Goal: Obtain resource: Obtain resource

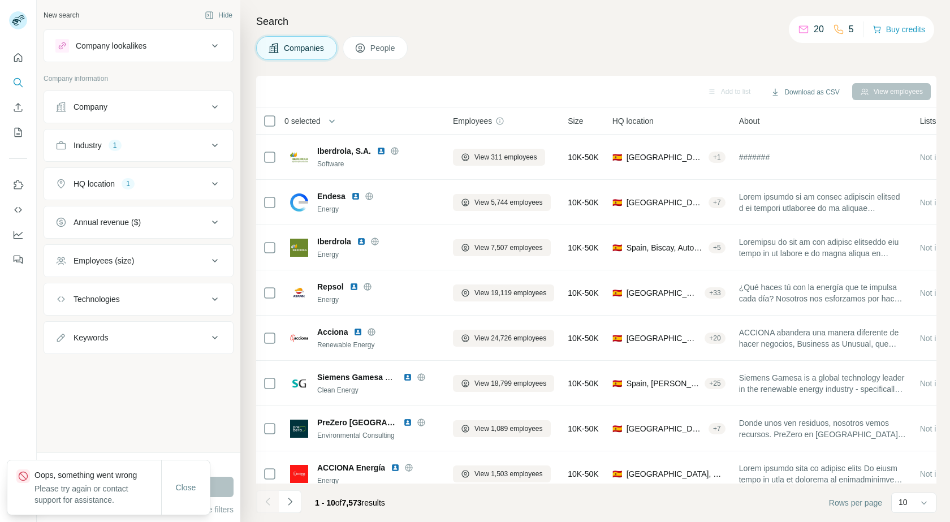
click at [497, 58] on div "Companies People" at bounding box center [596, 48] width 680 height 24
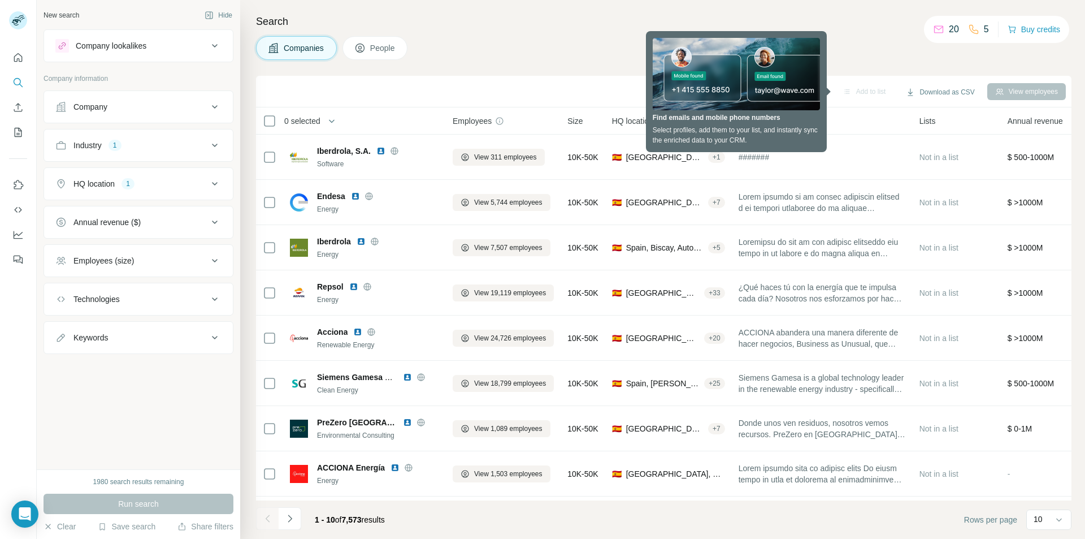
click at [877, 70] on div "Search Companies People Add to list Download as CSV View employees 0 selected C…" at bounding box center [662, 269] width 845 height 539
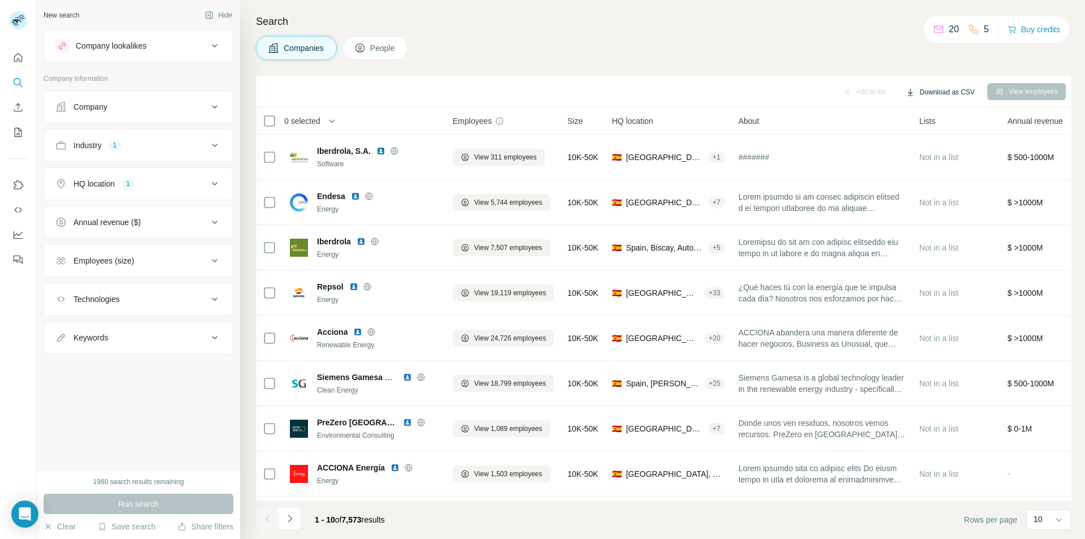
click at [949, 93] on button "Download as CSV" at bounding box center [940, 92] width 84 height 17
click at [934, 140] on div "Only current page (10) All viewed companies (10)" at bounding box center [953, 126] width 111 height 46
click at [825, 63] on div "Search Companies People Add to list Download as CSV View employees 0 selected C…" at bounding box center [662, 269] width 845 height 539
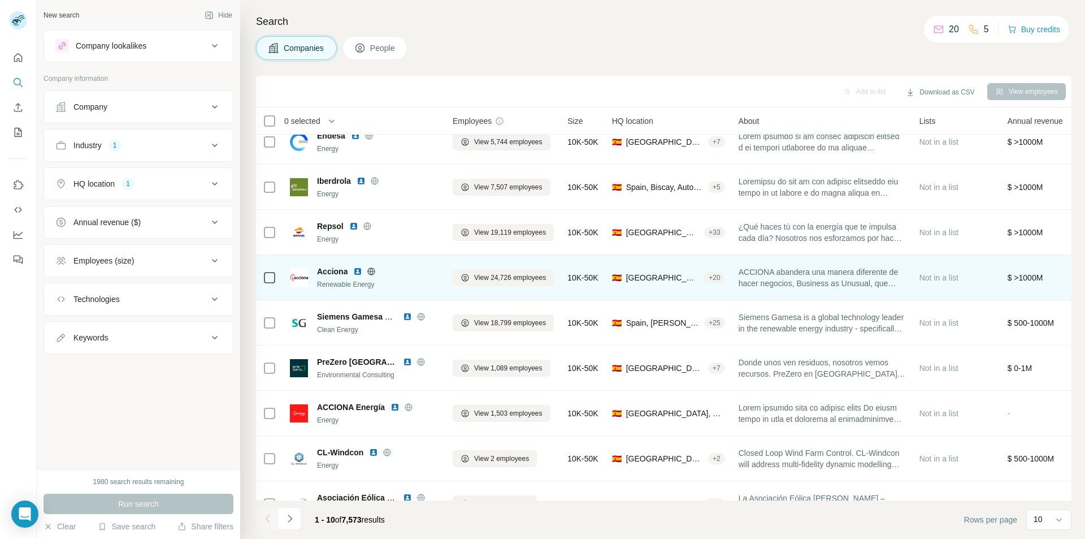
scroll to position [92, 0]
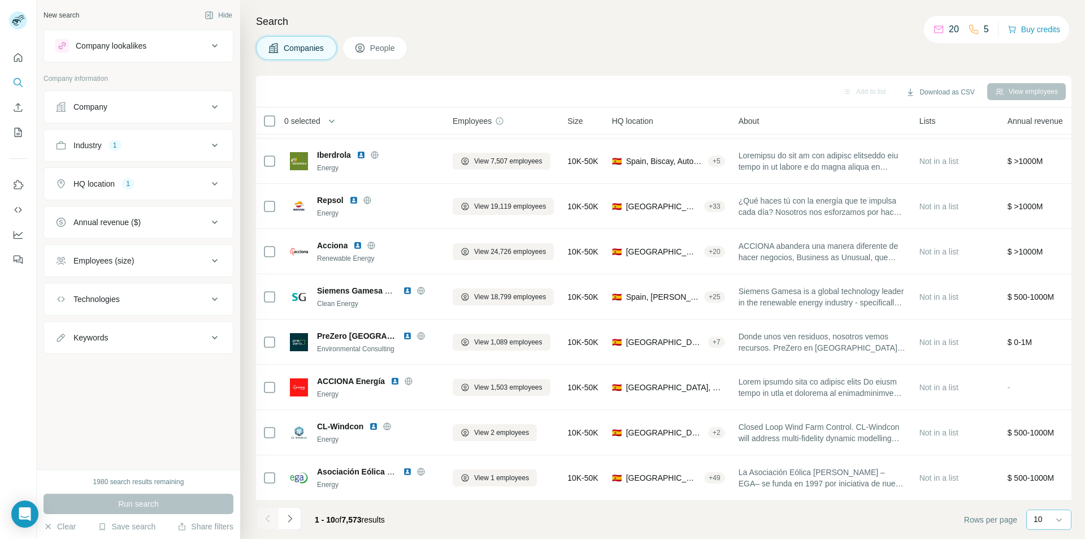
click at [949, 520] on div "10" at bounding box center [1048, 518] width 28 height 11
click at [949, 427] on p "60" at bounding box center [1040, 432] width 9 height 11
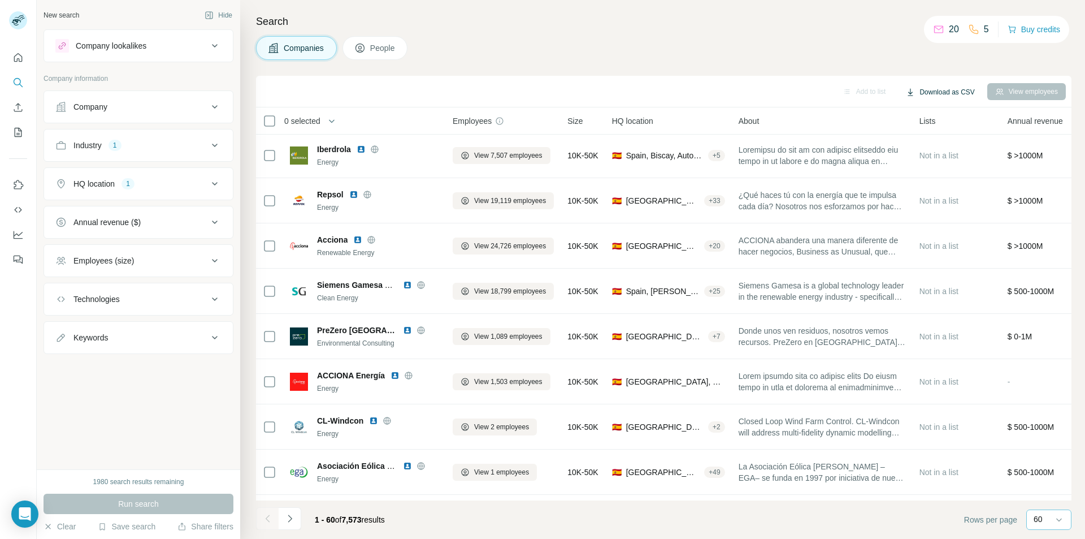
click at [943, 91] on button "Download as CSV" at bounding box center [940, 92] width 84 height 17
click at [846, 59] on div "Companies People" at bounding box center [664, 48] width 816 height 24
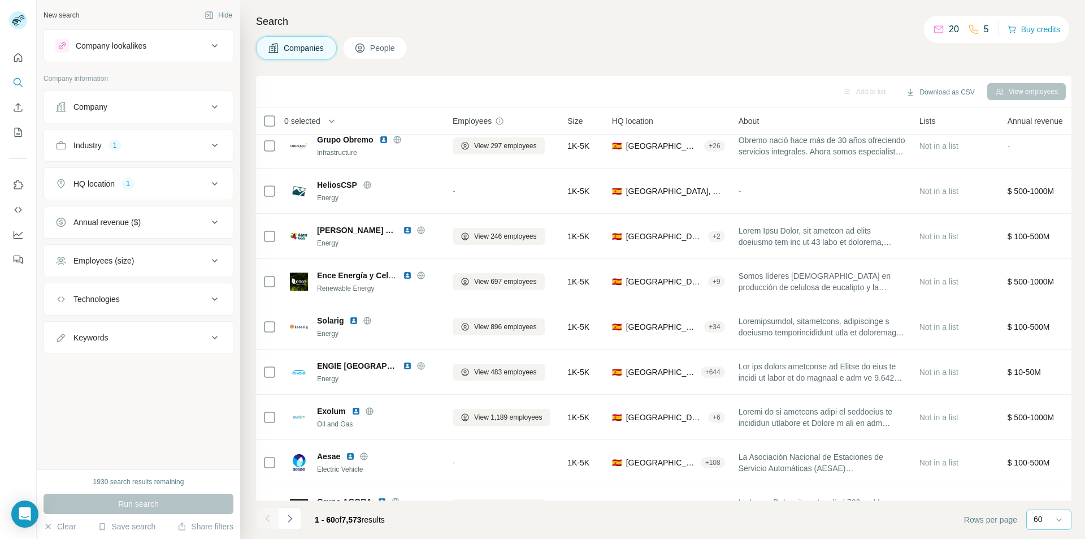
scroll to position [2353, 0]
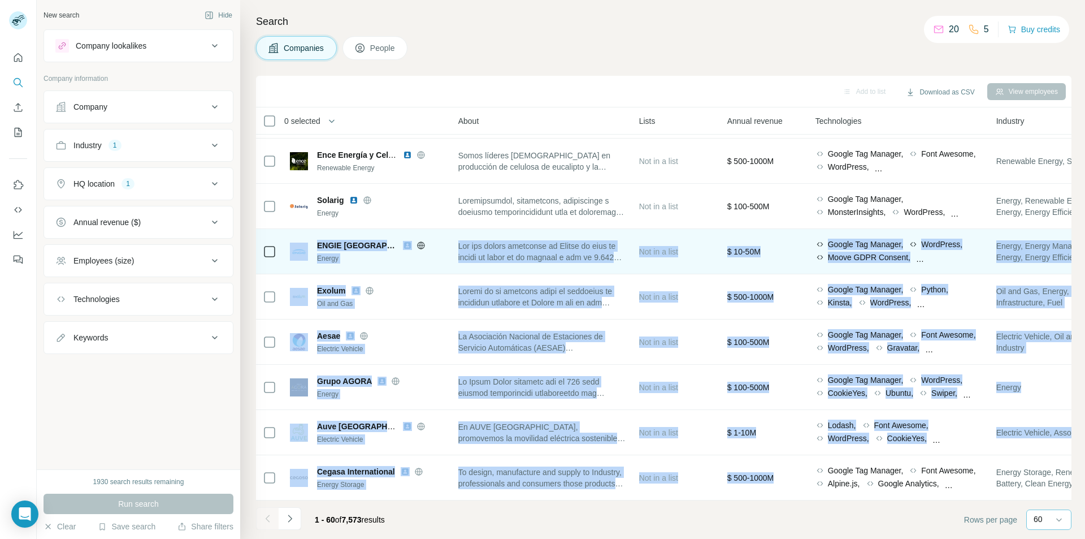
drag, startPoint x: 1072, startPoint y: 455, endPoint x: 1055, endPoint y: 260, distance: 195.7
click at [949, 214] on div "Search Companies People Add to list Download as CSV View employees 0 selected C…" at bounding box center [662, 269] width 845 height 539
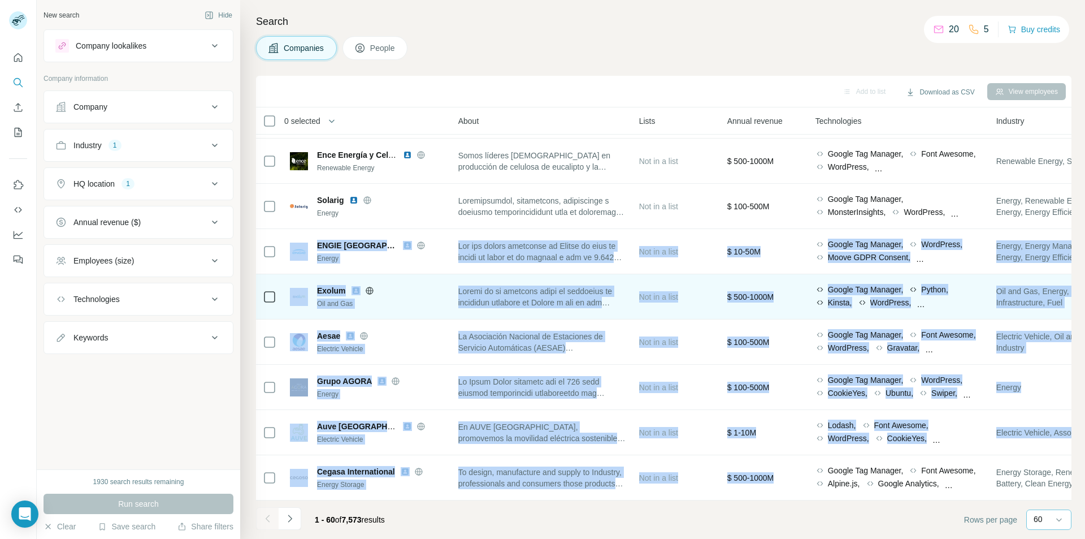
scroll to position [2353, 302]
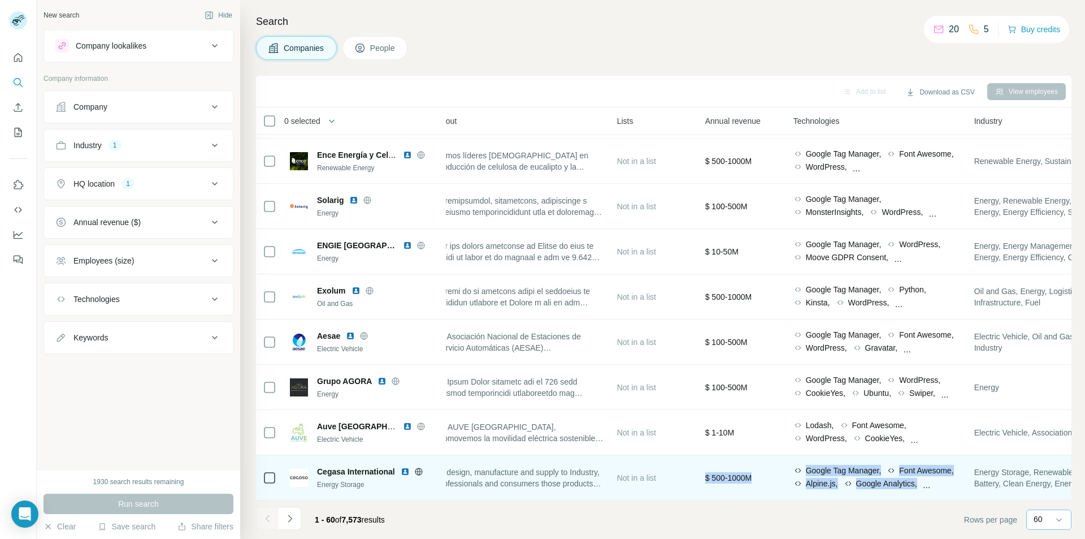
drag, startPoint x: 856, startPoint y: 493, endPoint x: 664, endPoint y: 473, distance: 193.2
click at [0, 0] on tr "Cegasa International Energy Storage View 81 employees 1K-5K 🇪🇸 [GEOGRAPHIC_DATA…" at bounding box center [0, 0] width 0 height 0
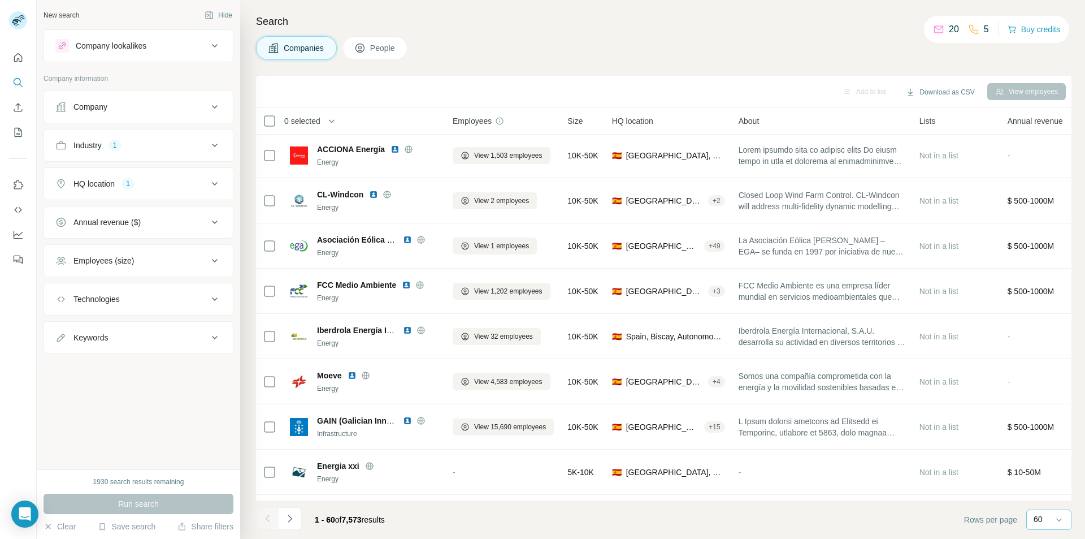
scroll to position [0, 0]
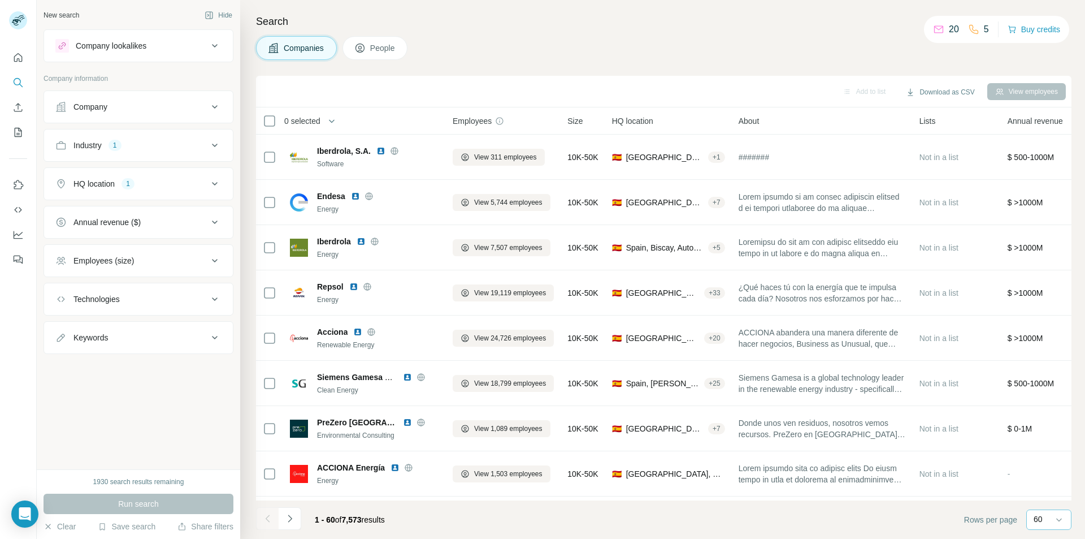
click at [794, 40] on div "Companies People" at bounding box center [664, 48] width 816 height 24
click at [949, 512] on div "60" at bounding box center [1048, 519] width 28 height 19
click at [732, 58] on div "Companies People" at bounding box center [664, 48] width 816 height 24
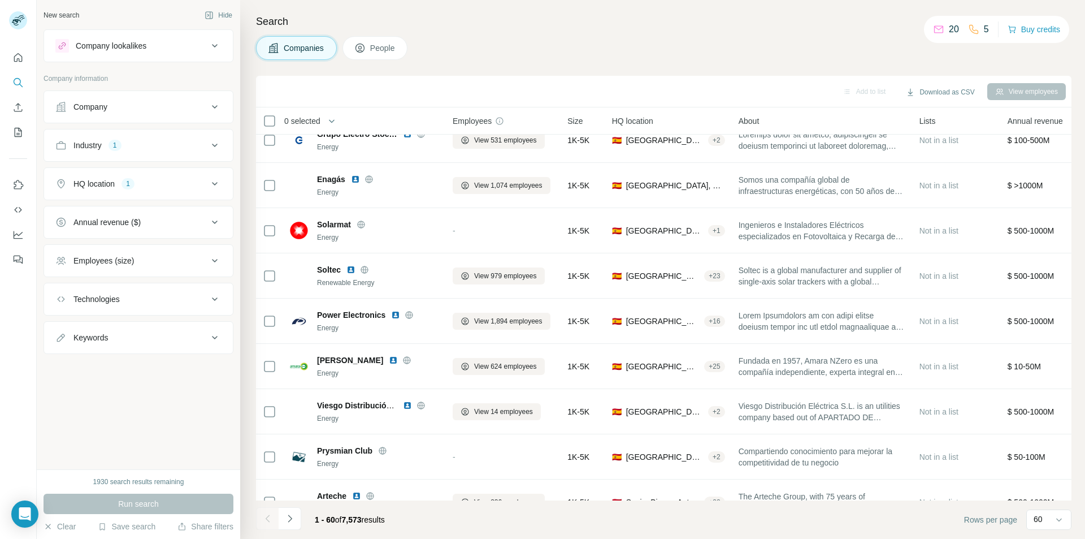
scroll to position [791, 0]
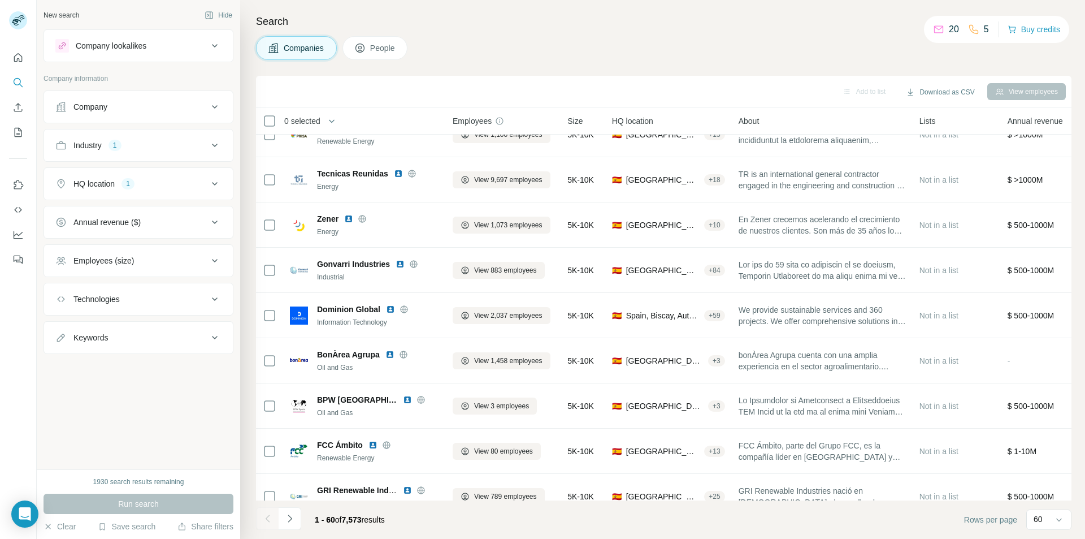
click at [579, 122] on span "Size" at bounding box center [574, 120] width 15 height 11
click at [648, 121] on span "HQ location" at bounding box center [632, 120] width 41 height 11
click at [769, 120] on div "About" at bounding box center [822, 120] width 167 height 13
click at [930, 126] on span "Lists" at bounding box center [928, 120] width 16 height 11
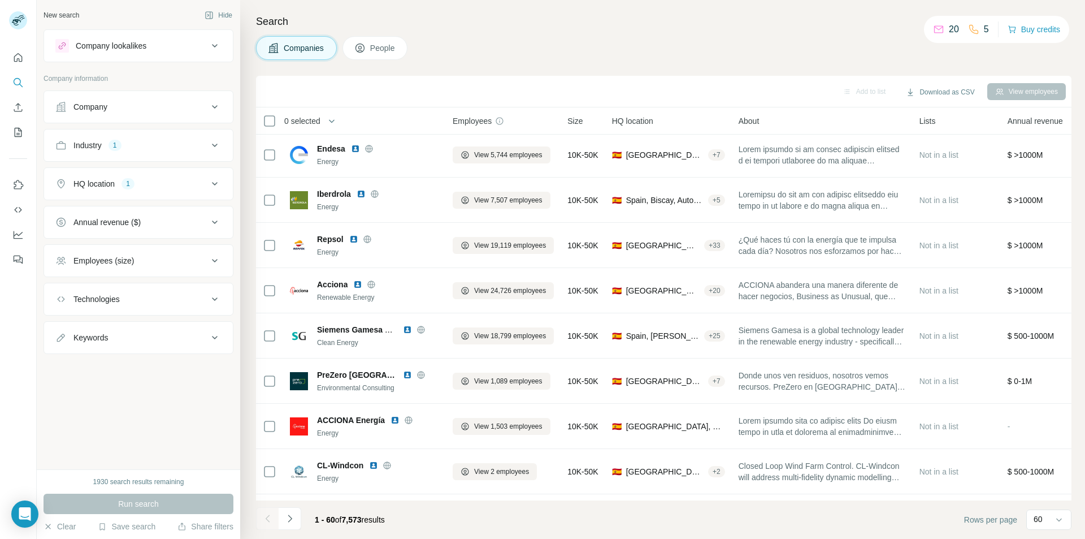
scroll to position [0, 0]
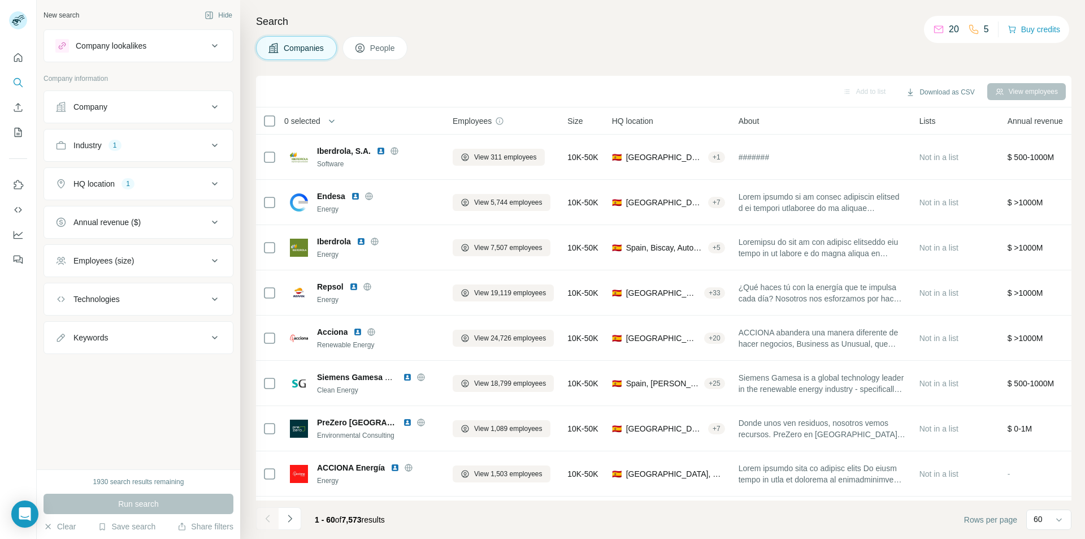
click at [931, 120] on span "Lists" at bounding box center [928, 120] width 16 height 11
click at [949, 122] on span "Annual revenue" at bounding box center [1035, 120] width 55 height 11
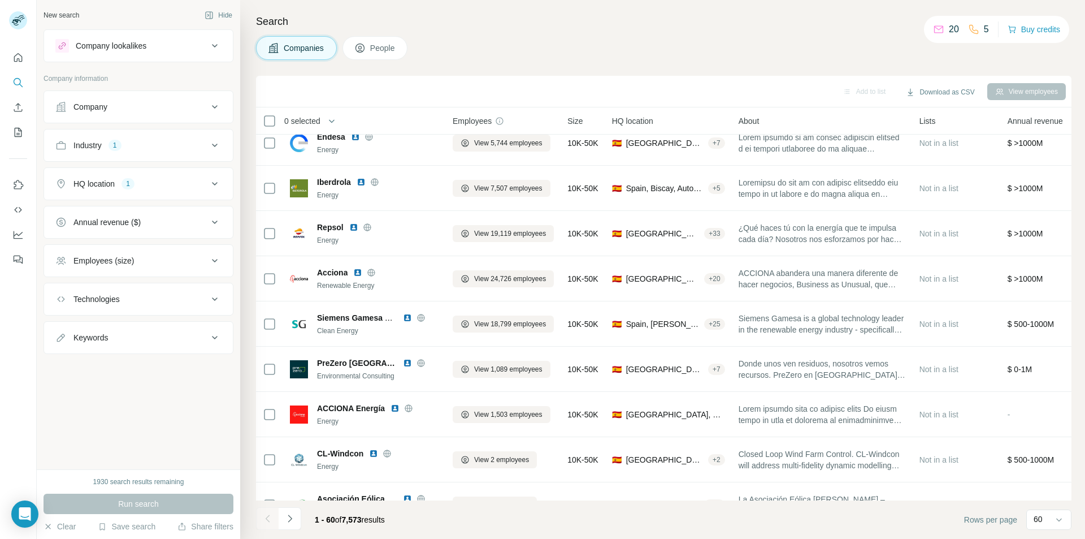
scroll to position [57, 0]
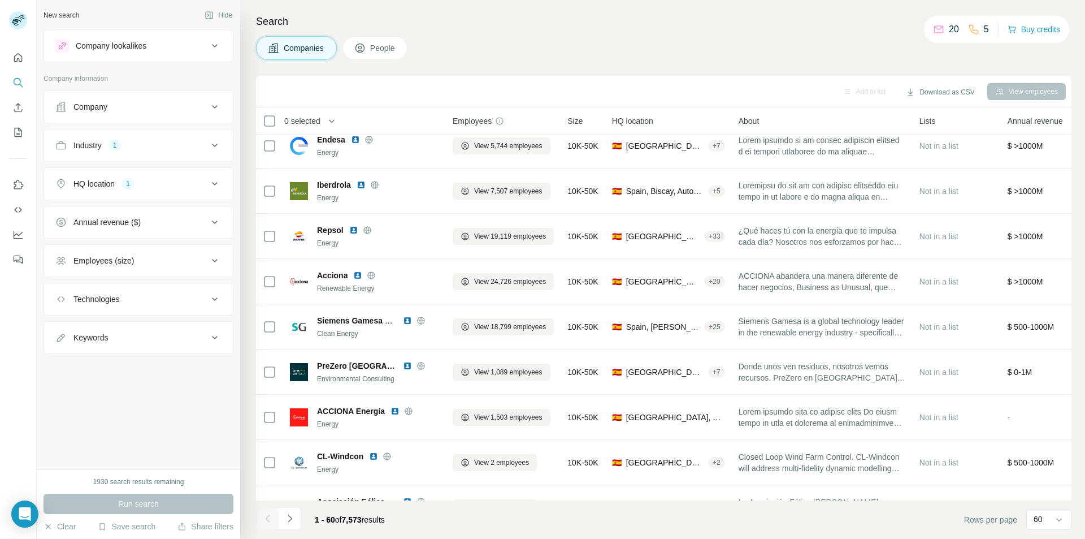
click at [215, 228] on icon at bounding box center [215, 222] width 14 height 14
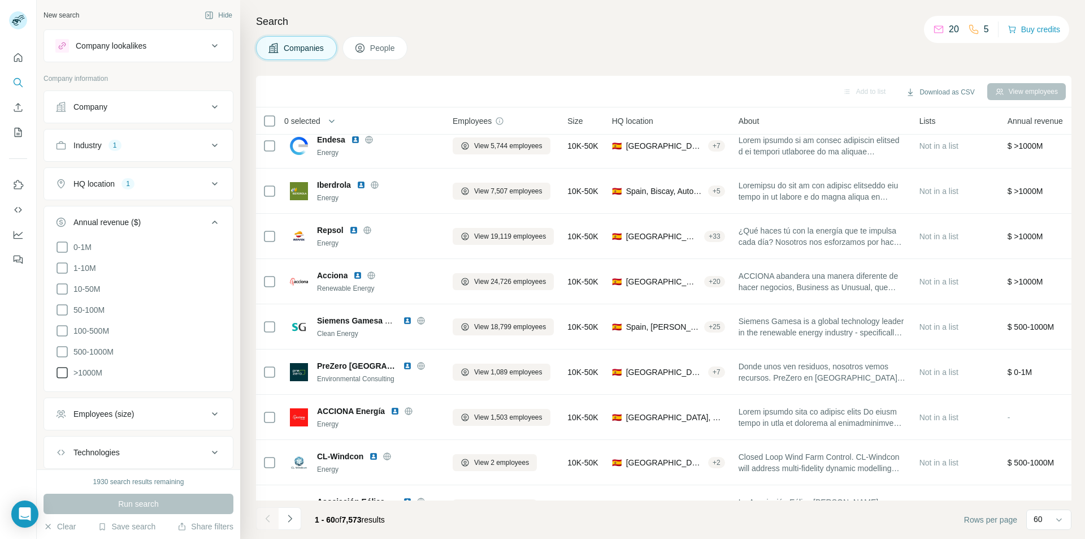
click at [62, 376] on icon at bounding box center [62, 373] width 14 height 14
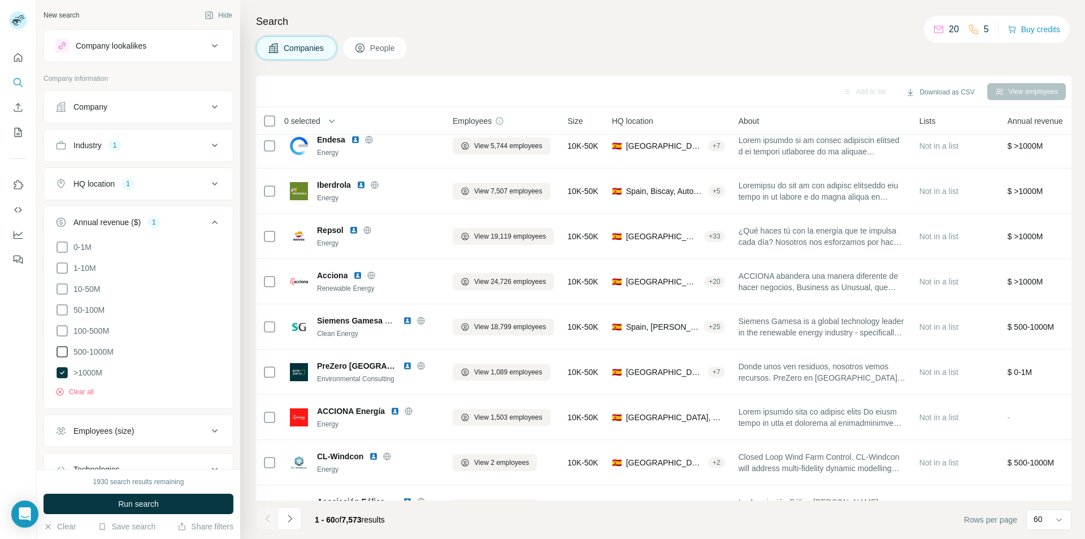
click at [62, 356] on icon at bounding box center [62, 352] width 14 height 14
click at [62, 333] on icon at bounding box center [62, 331] width 14 height 14
click at [66, 309] on icon at bounding box center [62, 310] width 14 height 14
click at [169, 499] on button "Run search" at bounding box center [139, 503] width 190 height 20
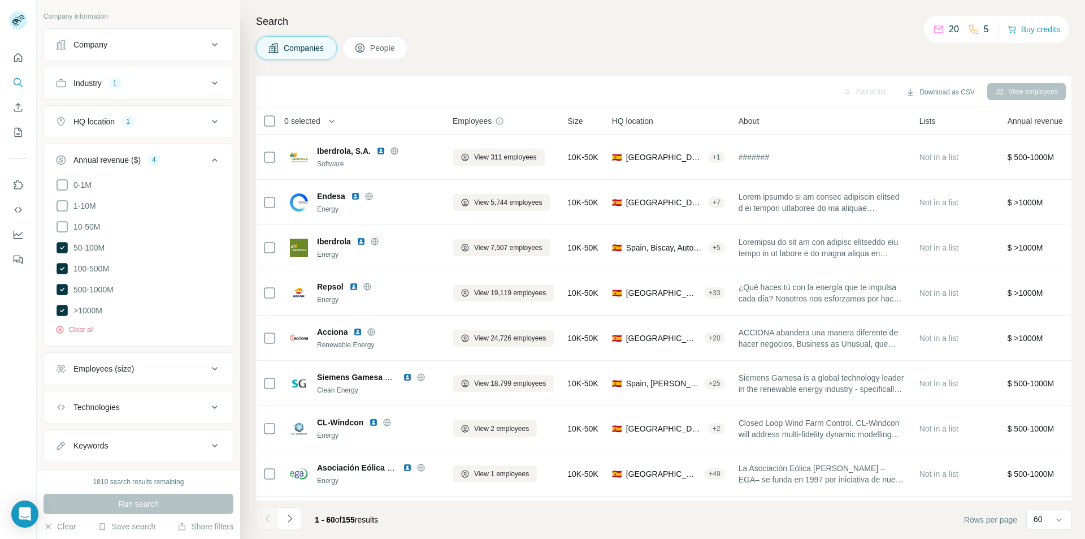
scroll to position [86, 0]
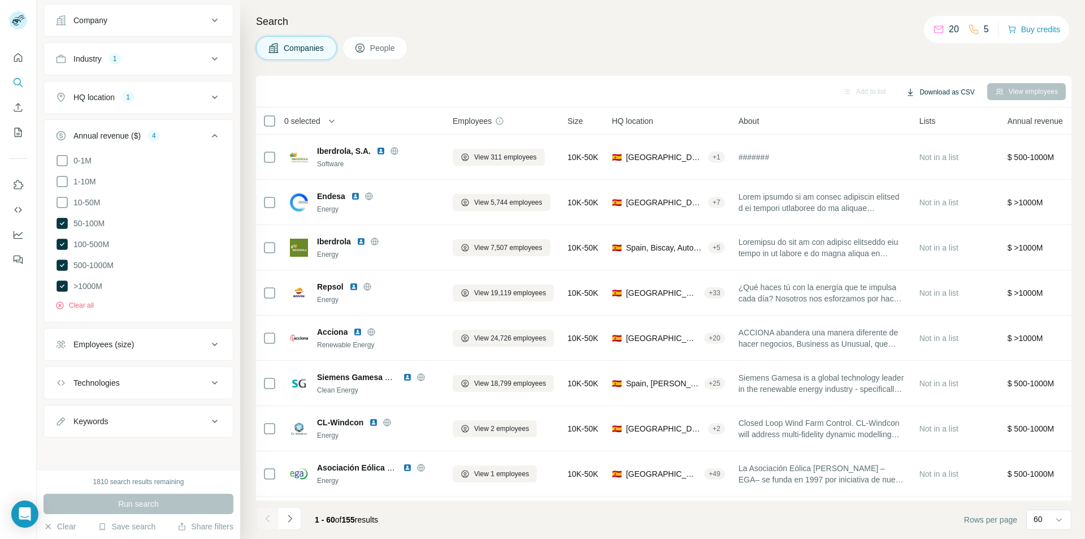
click at [948, 93] on button "Download as CSV" at bounding box center [940, 92] width 84 height 17
click at [772, 49] on div "Companies People" at bounding box center [664, 48] width 816 height 24
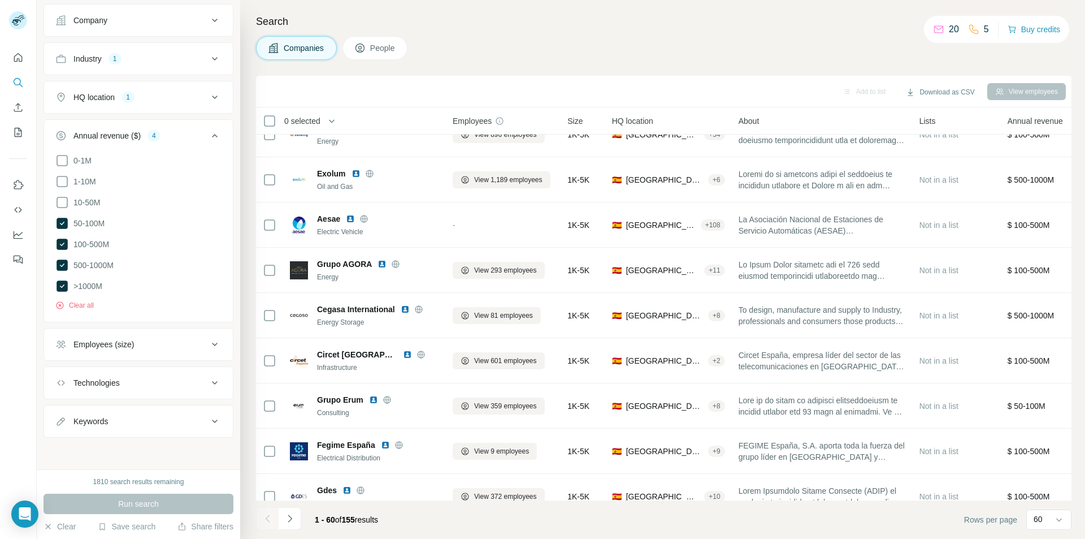
scroll to position [2353, 0]
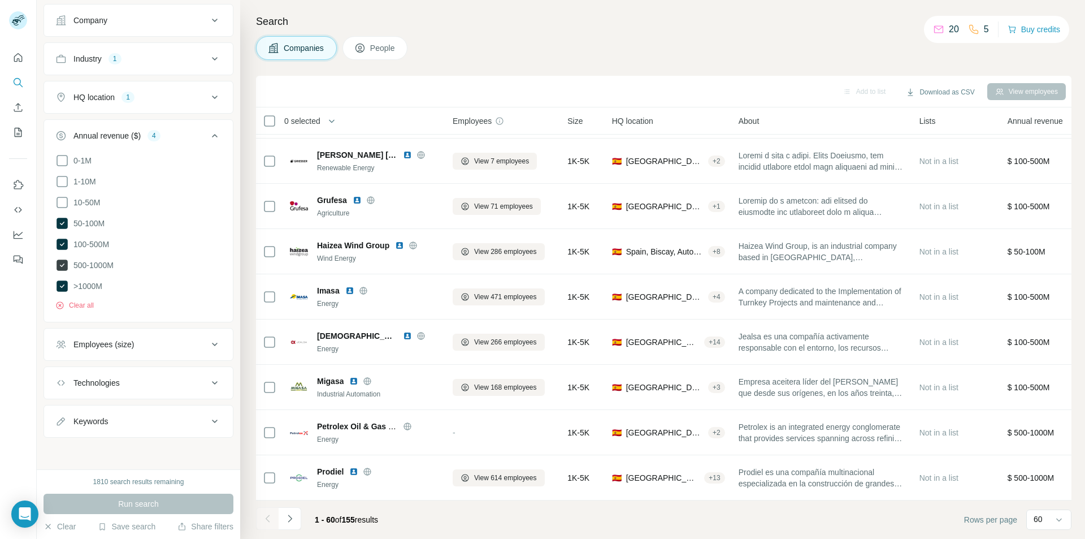
click at [60, 263] on icon at bounding box center [62, 264] width 11 height 11
click at [60, 246] on icon at bounding box center [62, 244] width 11 height 11
click at [60, 225] on icon at bounding box center [62, 223] width 11 height 11
click at [161, 501] on button "Run search" at bounding box center [139, 503] width 190 height 20
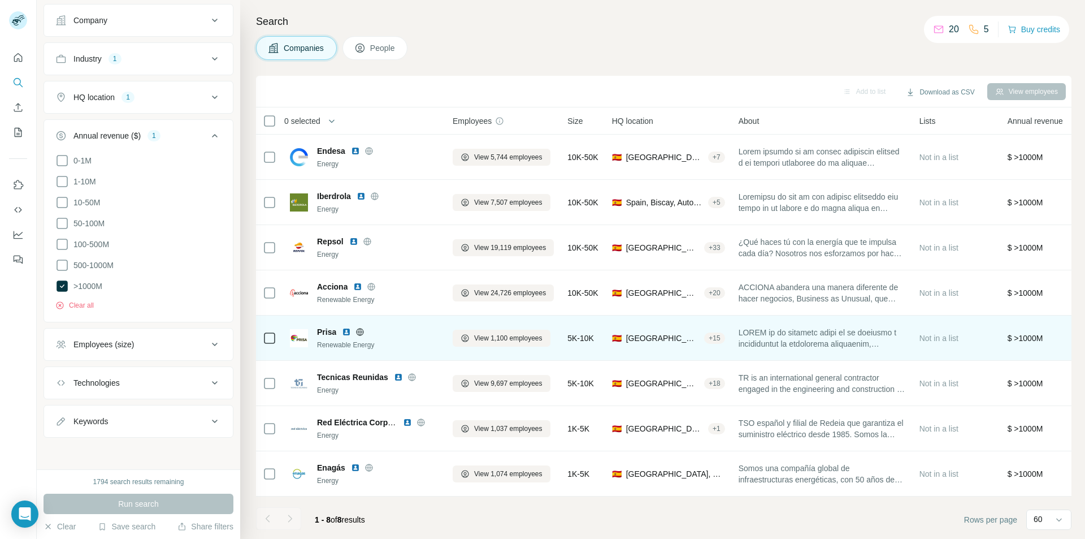
scroll to position [2, 0]
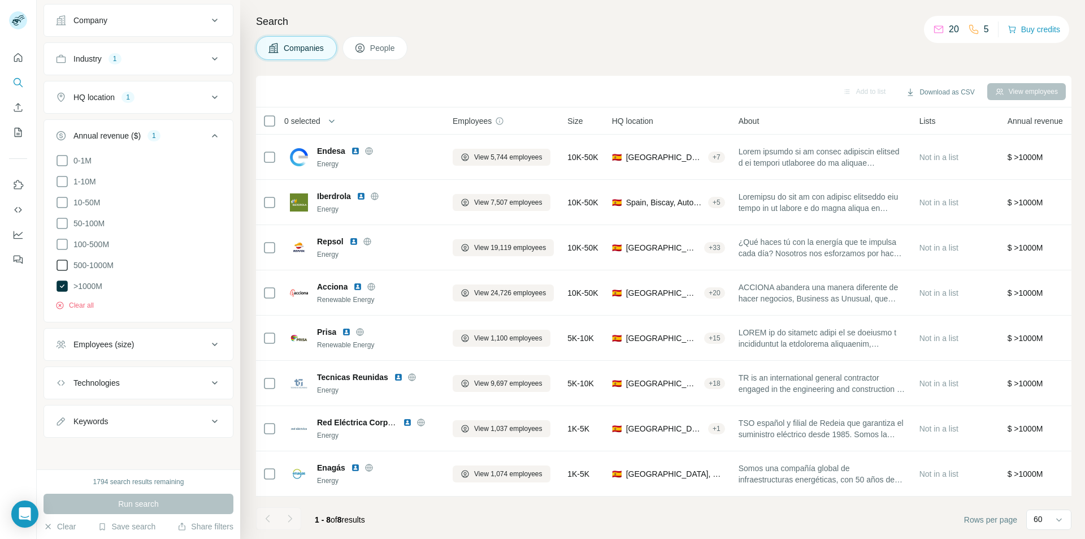
click at [68, 266] on icon at bounding box center [62, 265] width 14 height 14
click at [192, 506] on button "Run search" at bounding box center [139, 503] width 190 height 20
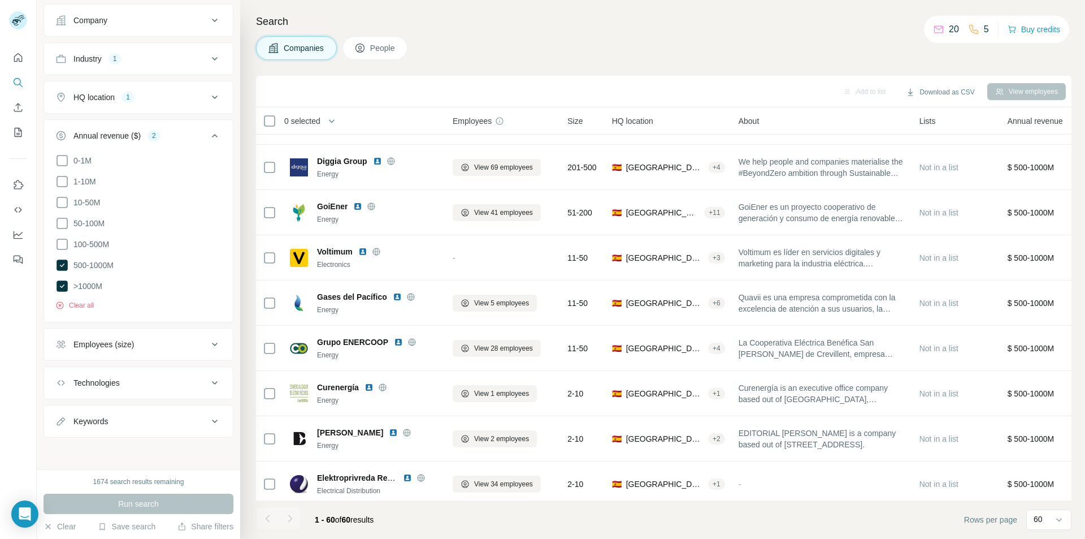
scroll to position [2353, 0]
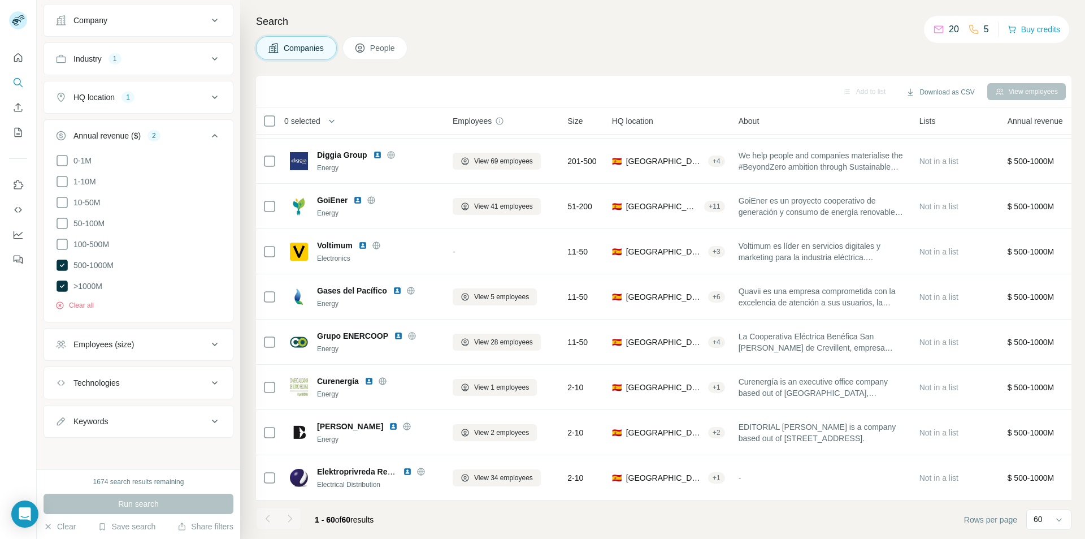
click at [290, 520] on div at bounding box center [290, 518] width 23 height 23
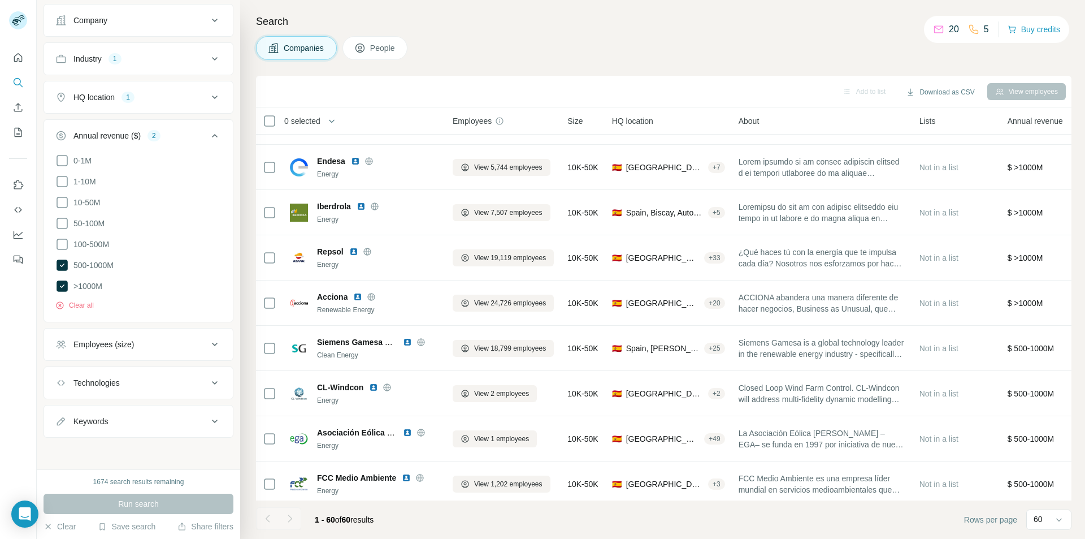
scroll to position [0, 0]
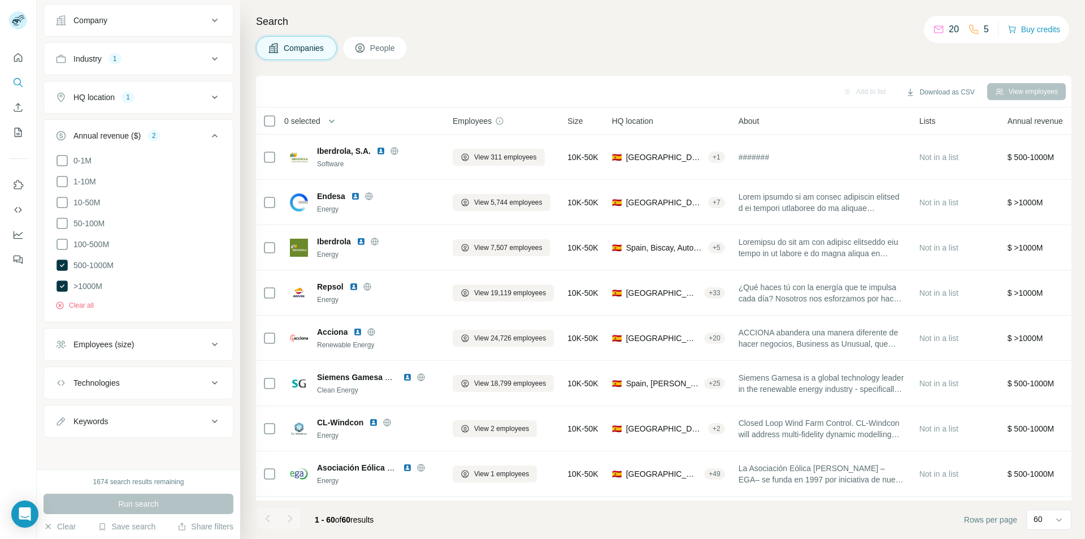
click at [922, 119] on span "Lists" at bounding box center [928, 120] width 16 height 11
click at [753, 115] on span "About" at bounding box center [749, 120] width 21 height 11
click at [949, 120] on span "Annual revenue" at bounding box center [1035, 120] width 55 height 11
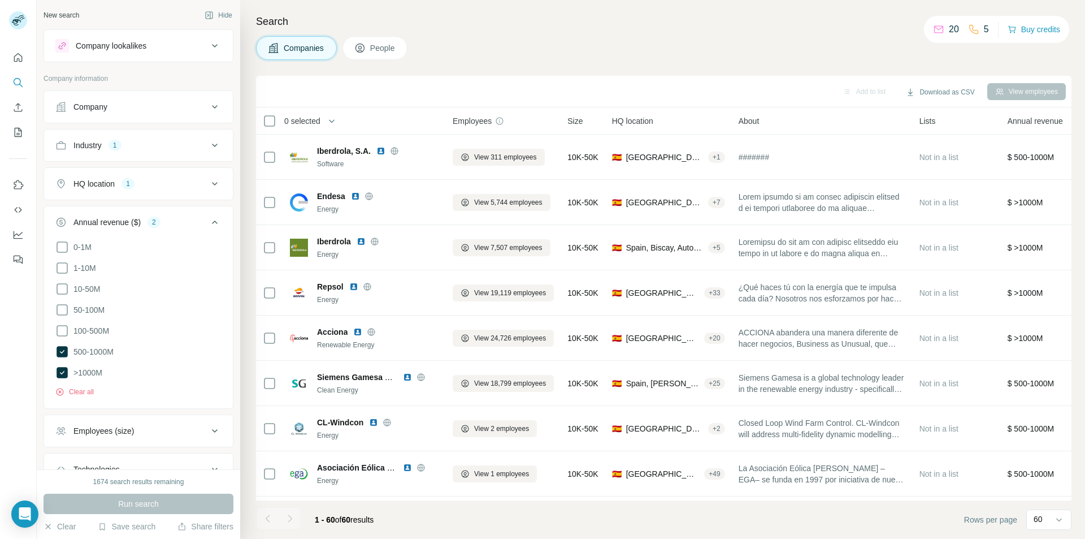
click at [171, 50] on div "Company lookalikes" at bounding box center [131, 46] width 153 height 14
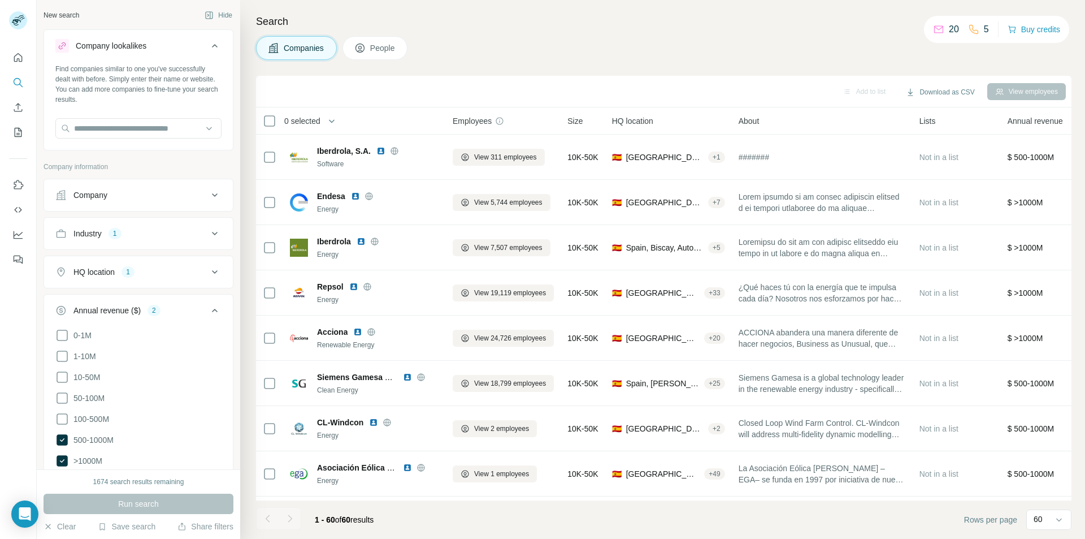
click at [171, 50] on div "Company lookalikes" at bounding box center [131, 46] width 153 height 14
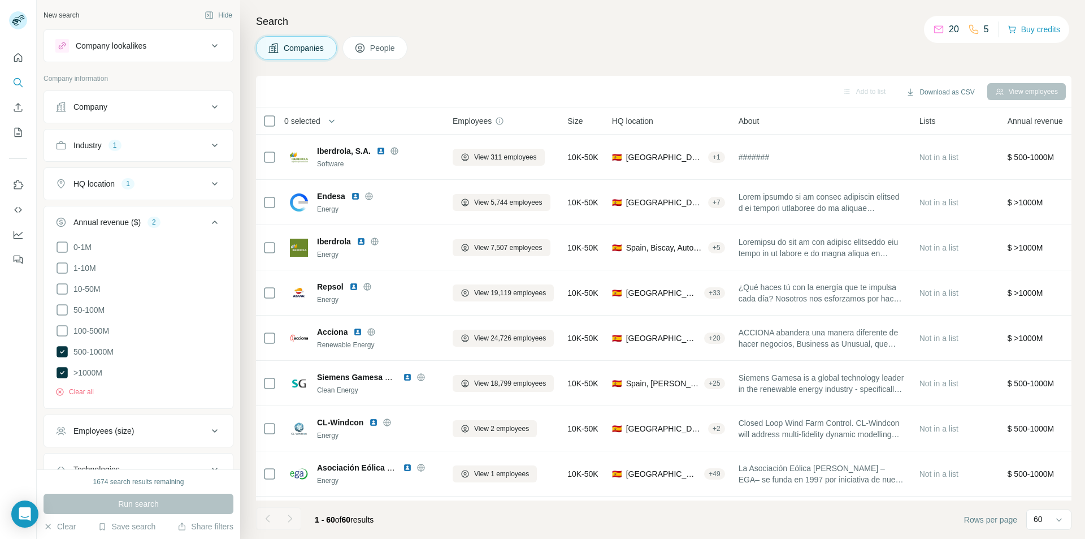
click at [184, 110] on div "Company" at bounding box center [131, 106] width 153 height 11
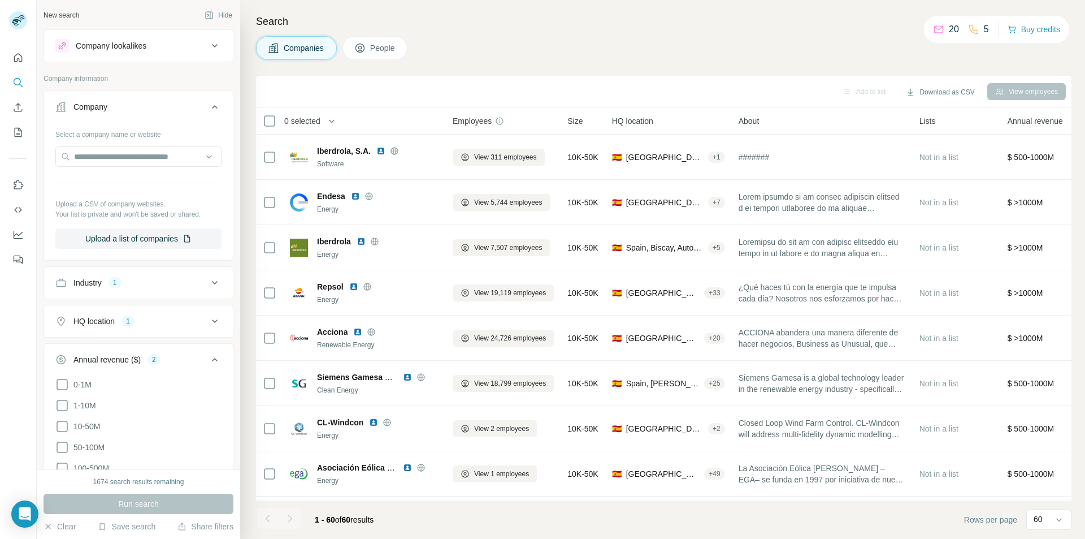
click at [184, 110] on div "Company" at bounding box center [131, 106] width 153 height 11
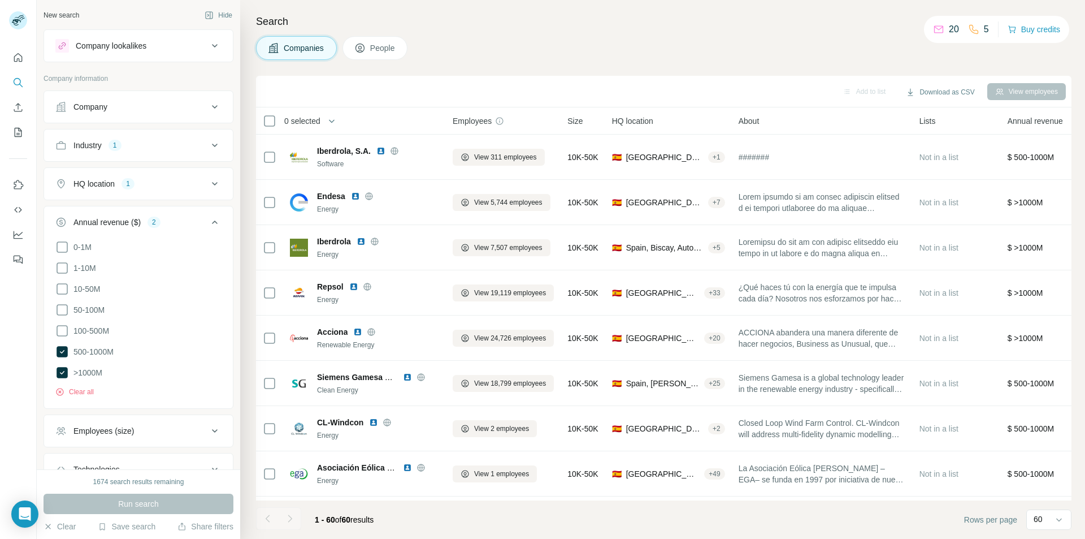
click at [150, 151] on button "Industry 1" at bounding box center [138, 145] width 189 height 27
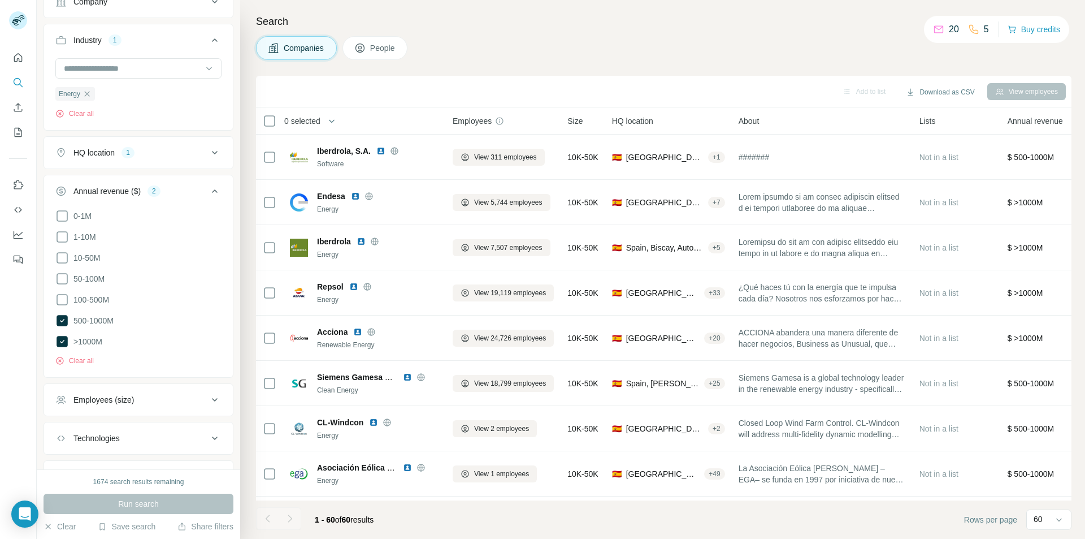
scroll to position [161, 0]
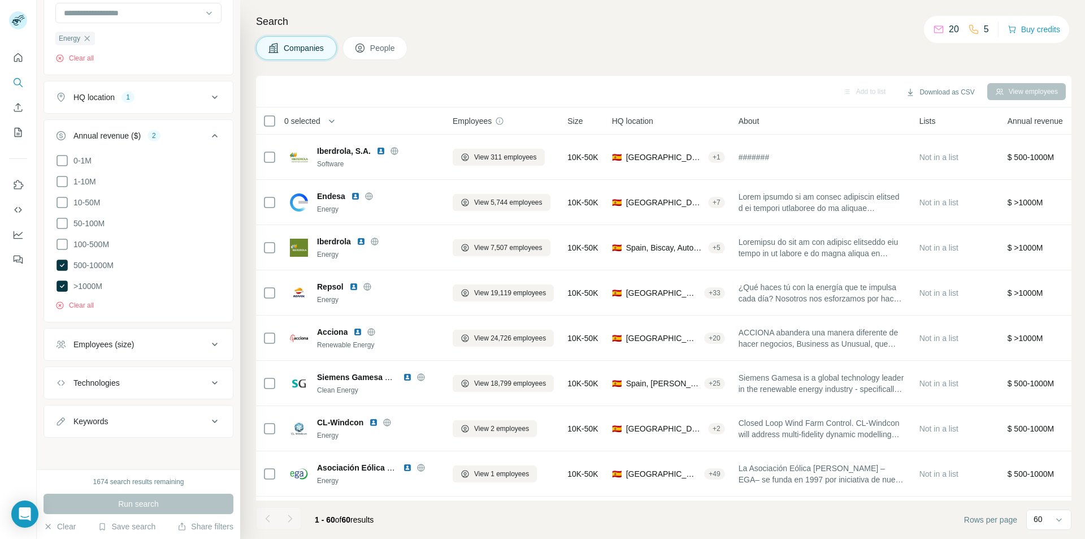
click at [199, 98] on div "HQ location 1" at bounding box center [131, 97] width 153 height 11
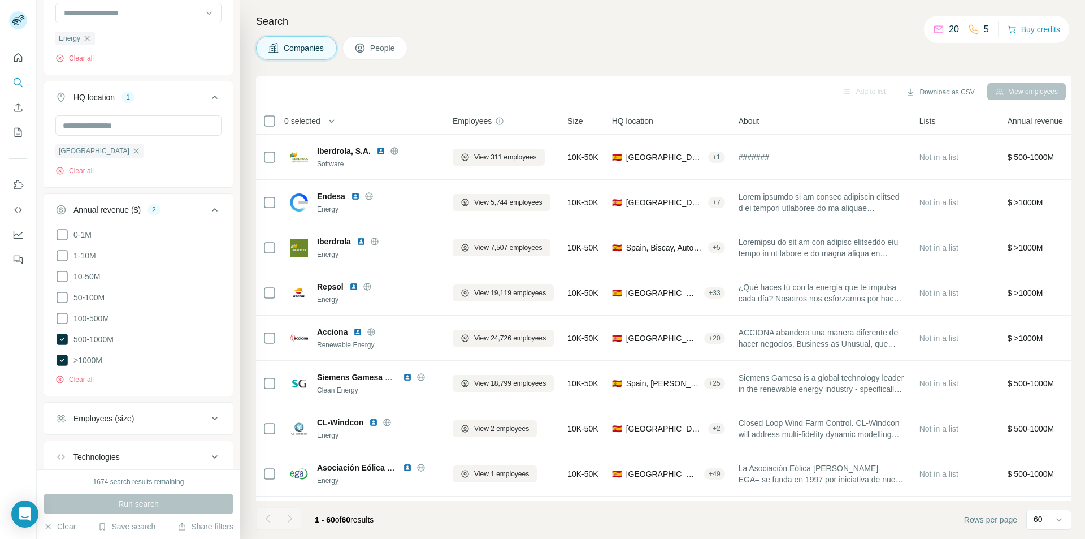
click at [199, 98] on div "HQ location 1" at bounding box center [131, 97] width 153 height 11
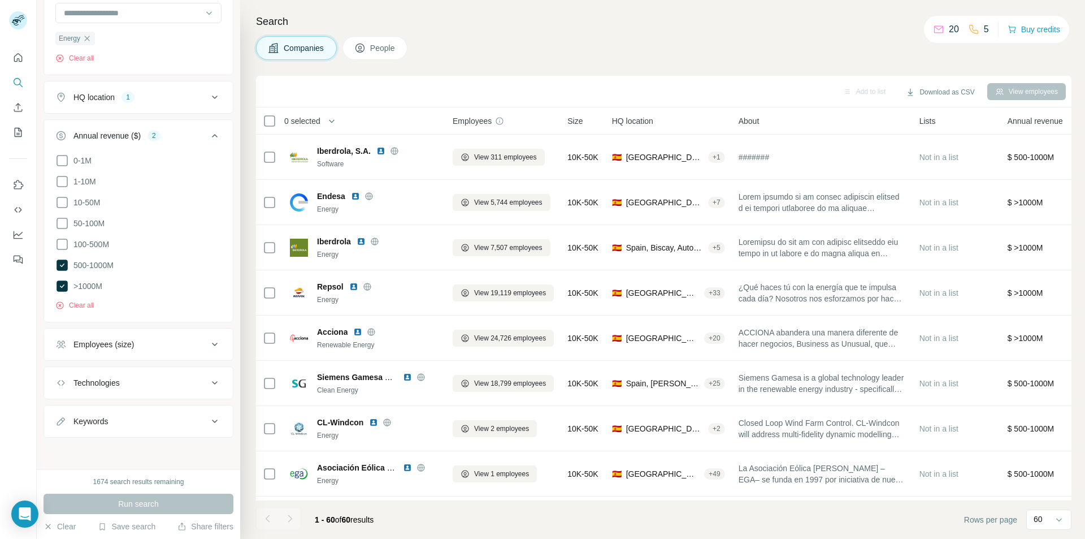
click at [53, 304] on div "0-1M 1-10M 10-50M 50-100M 100-500M 500-1000M >1000M Clear all" at bounding box center [138, 237] width 189 height 166
click at [61, 306] on icon "button" at bounding box center [59, 305] width 9 height 9
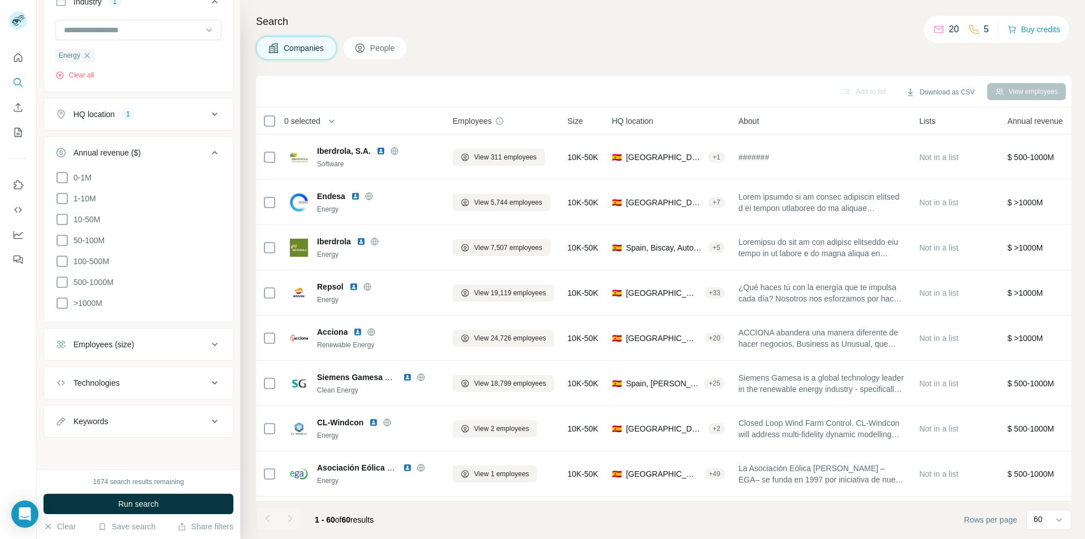
scroll to position [144, 0]
click at [137, 500] on span "Run search" at bounding box center [138, 503] width 41 height 11
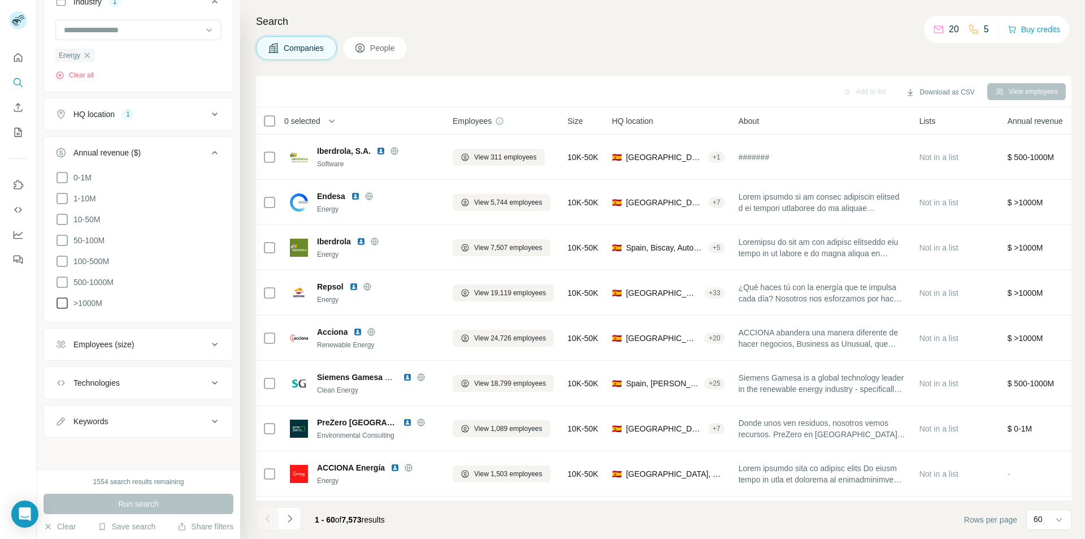
click at [62, 300] on icon at bounding box center [62, 303] width 14 height 14
click at [60, 281] on icon at bounding box center [62, 282] width 14 height 14
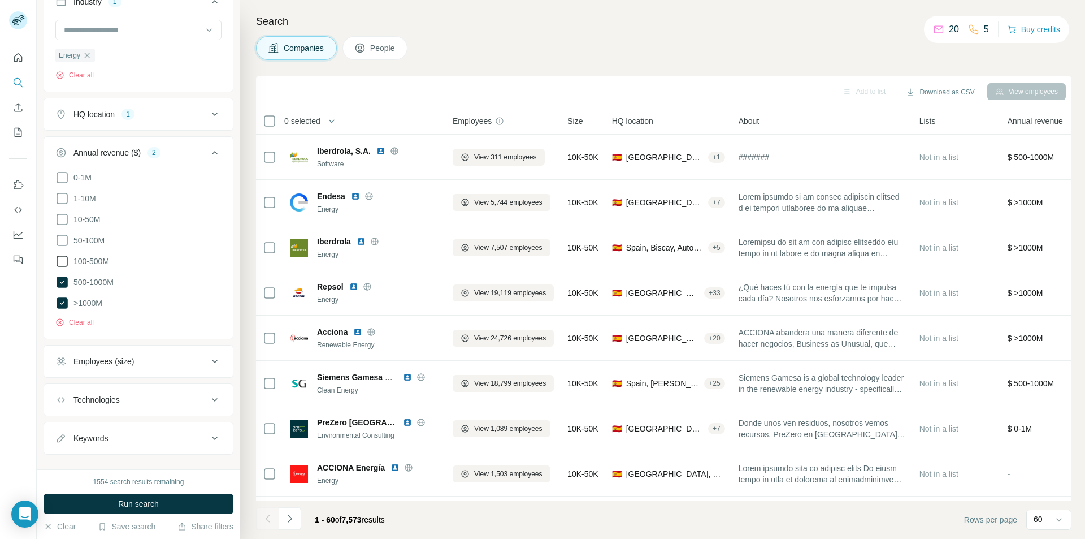
click at [62, 258] on icon at bounding box center [62, 261] width 14 height 14
click at [143, 506] on span "Run search" at bounding box center [138, 503] width 41 height 11
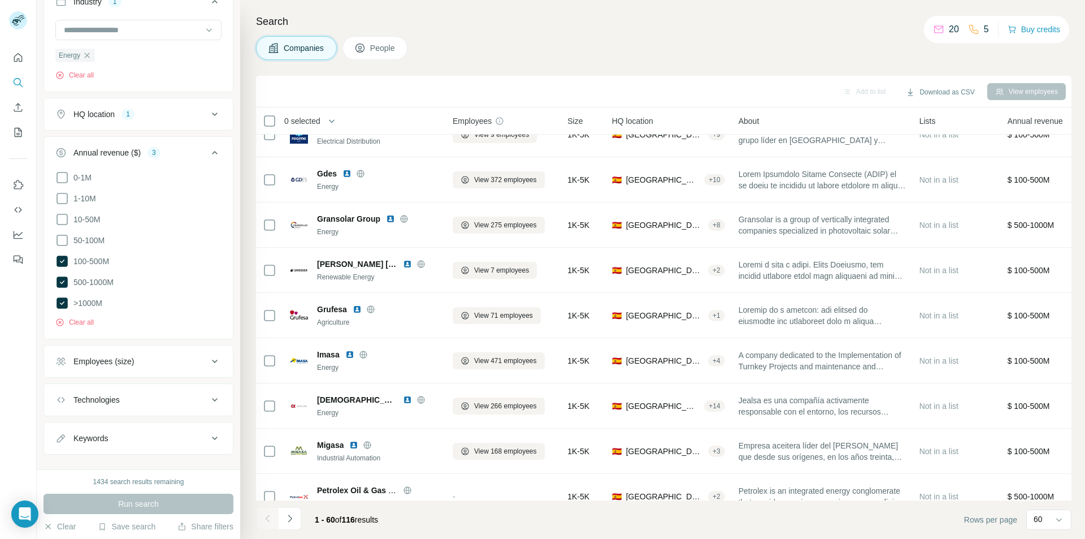
scroll to position [2353, 0]
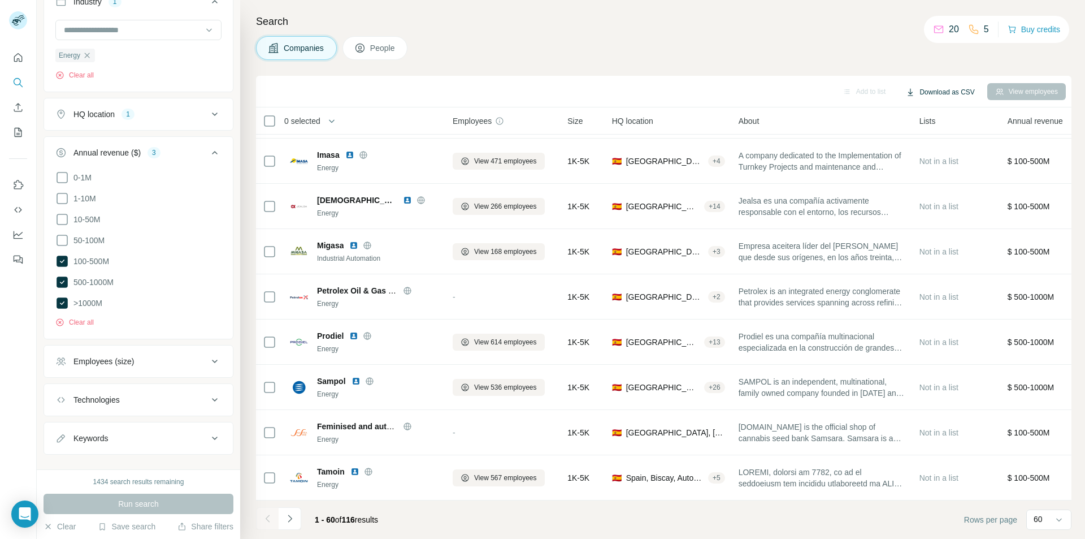
click at [930, 85] on button "Download as CSV" at bounding box center [940, 92] width 84 height 17
click at [949, 115] on div "Only current page (60)" at bounding box center [954, 116] width 106 height 20
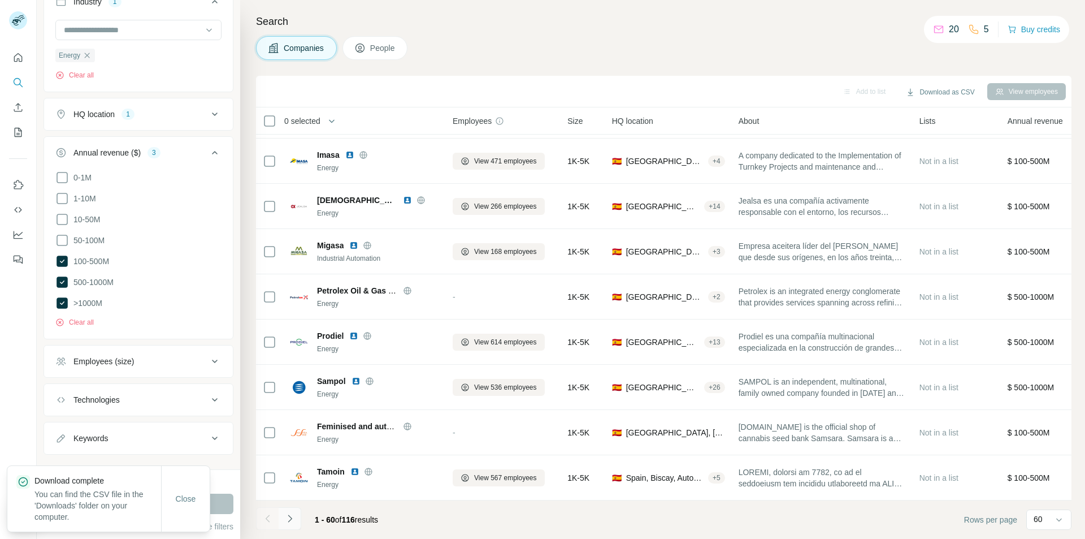
click at [291, 521] on icon "Navigate to next page" at bounding box center [289, 518] width 11 height 11
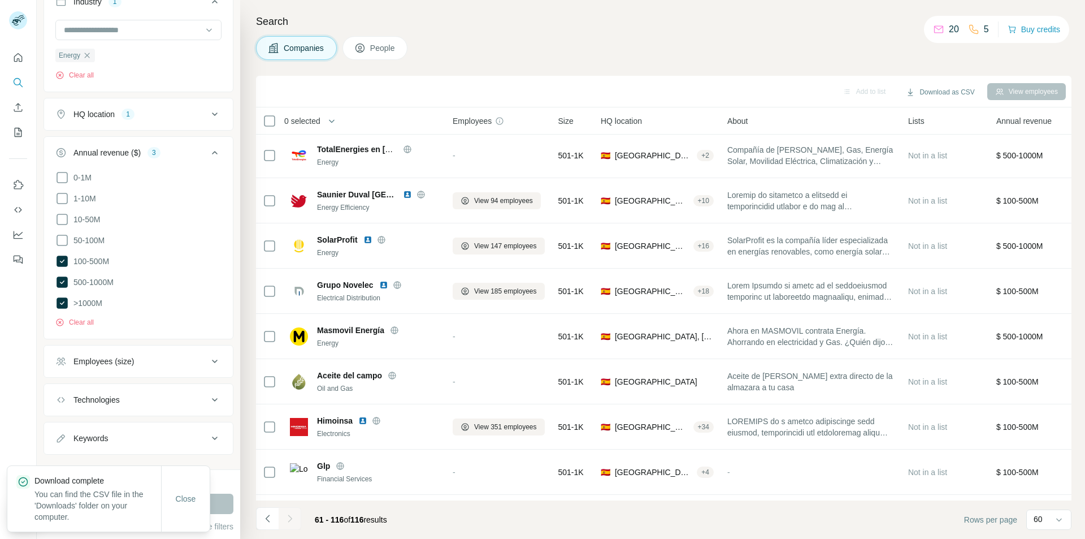
scroll to position [2172, 0]
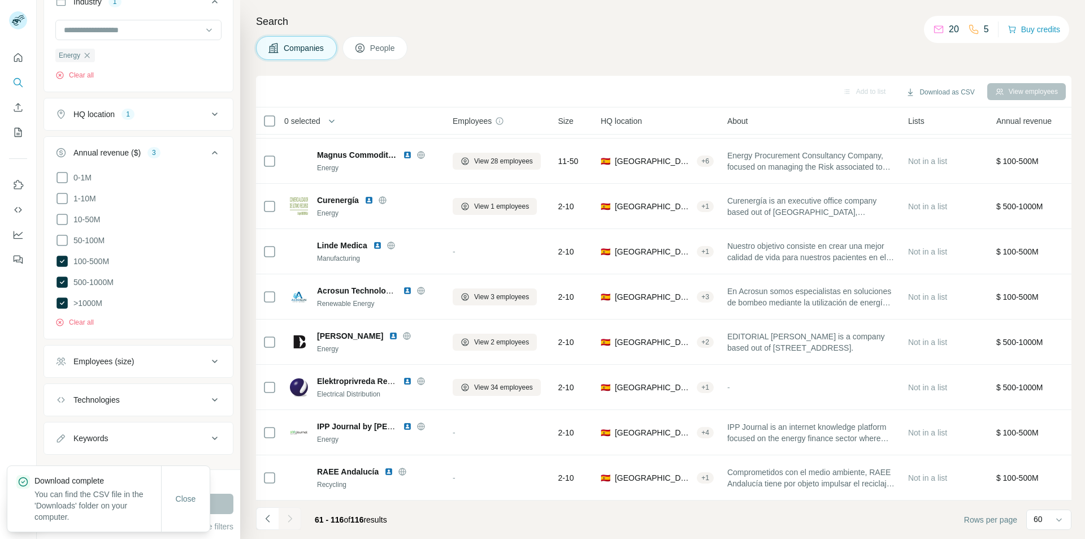
click at [696, 43] on div "Companies People" at bounding box center [664, 48] width 816 height 24
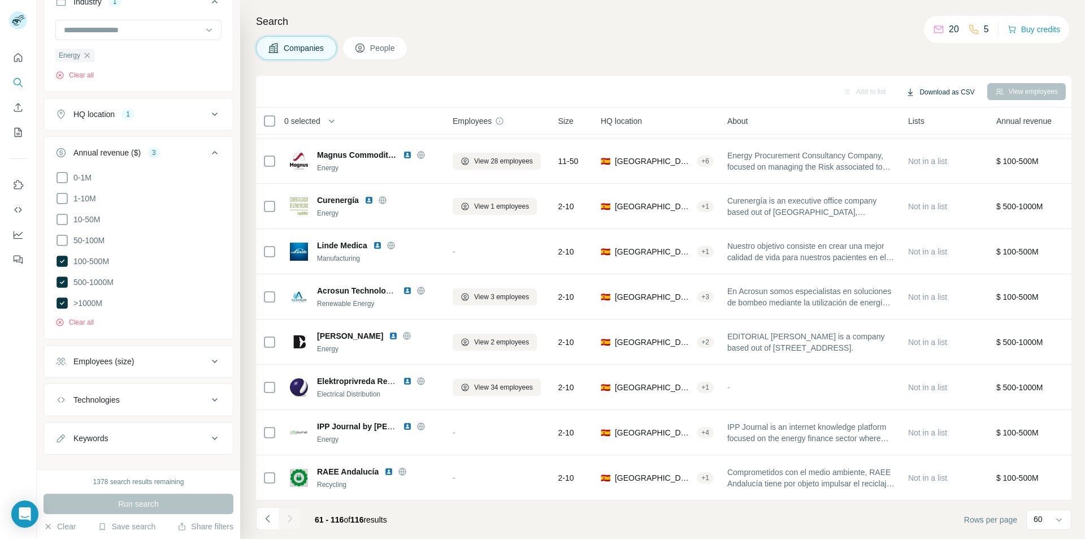
click at [945, 97] on button "Download as CSV" at bounding box center [940, 92] width 84 height 17
drag, startPoint x: 657, startPoint y: 50, endPoint x: 661, endPoint y: 58, distance: 9.1
click at [661, 58] on div "Companies People" at bounding box center [664, 48] width 816 height 24
click at [89, 323] on button "Clear all" at bounding box center [74, 322] width 38 height 10
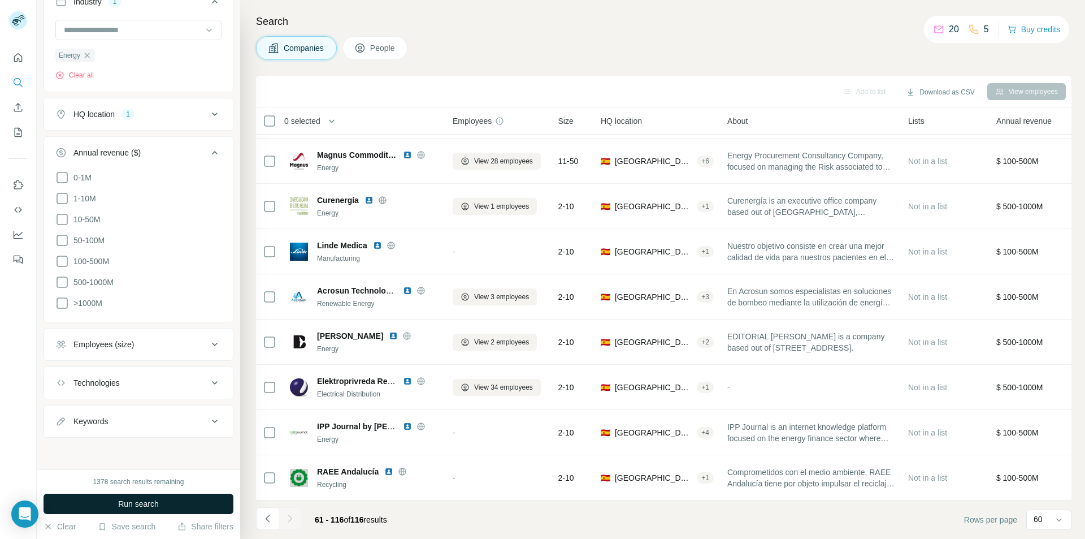
click at [195, 505] on button "Run search" at bounding box center [139, 503] width 190 height 20
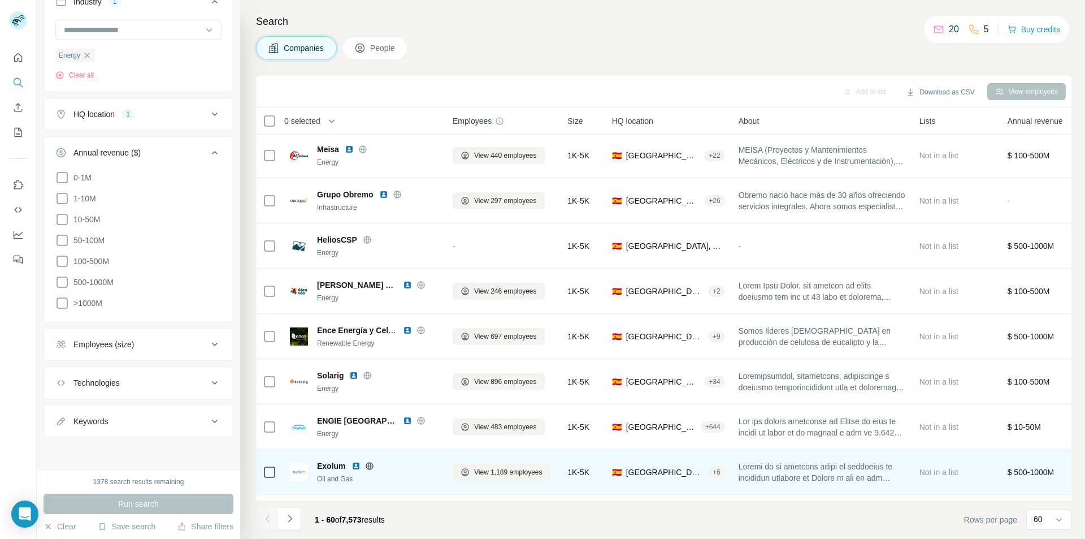
scroll to position [2353, 0]
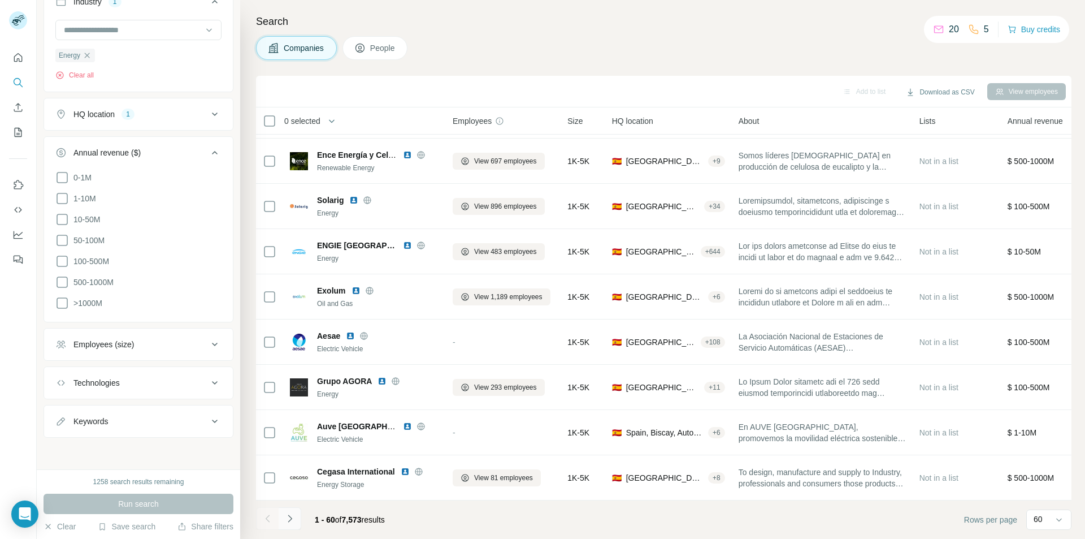
click at [298, 519] on button "Navigate to next page" at bounding box center [290, 518] width 23 height 23
click at [298, 519] on div at bounding box center [290, 518] width 23 height 23
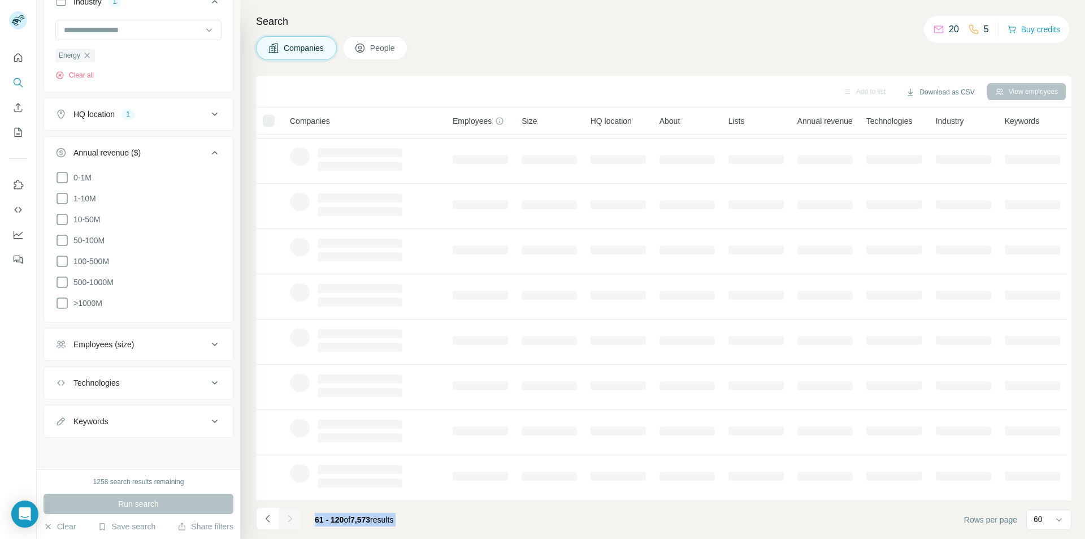
click at [298, 519] on div at bounding box center [290, 518] width 23 height 23
click at [410, 521] on footer "61 - 120 of 7,573 results Rows per page 60" at bounding box center [664, 519] width 816 height 38
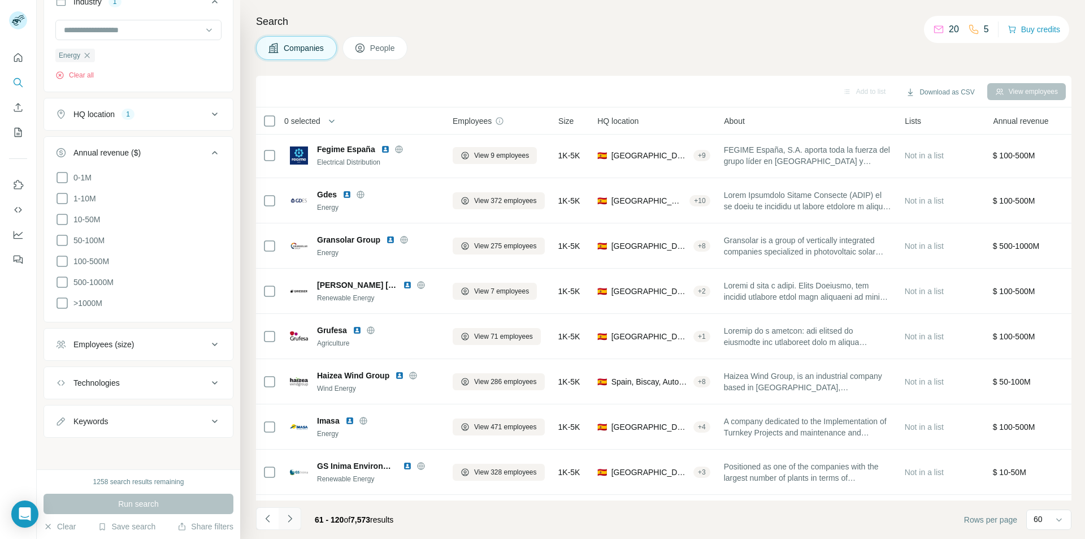
scroll to position [2353, 0]
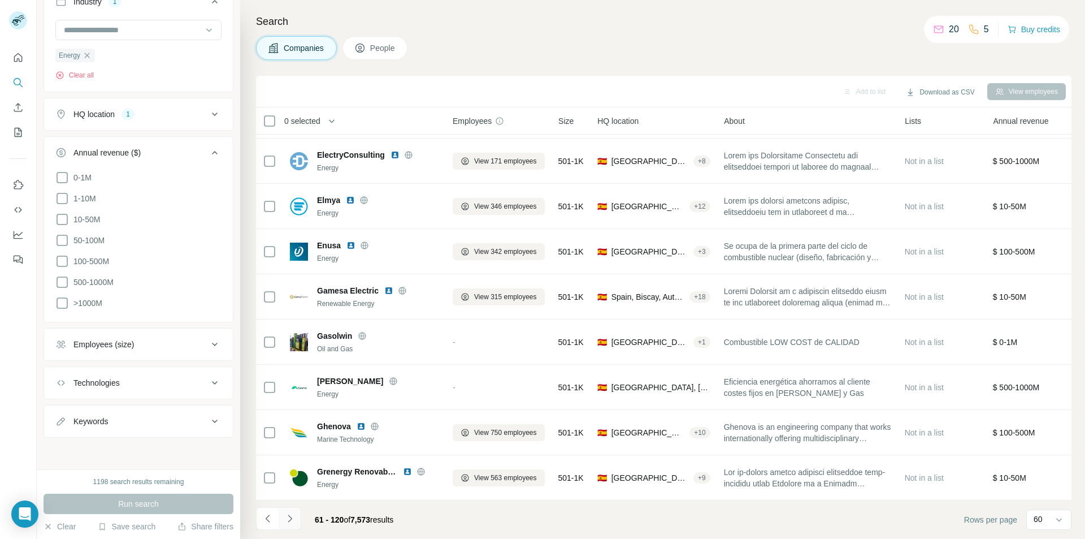
click at [292, 520] on icon "Navigate to next page" at bounding box center [289, 518] width 11 height 11
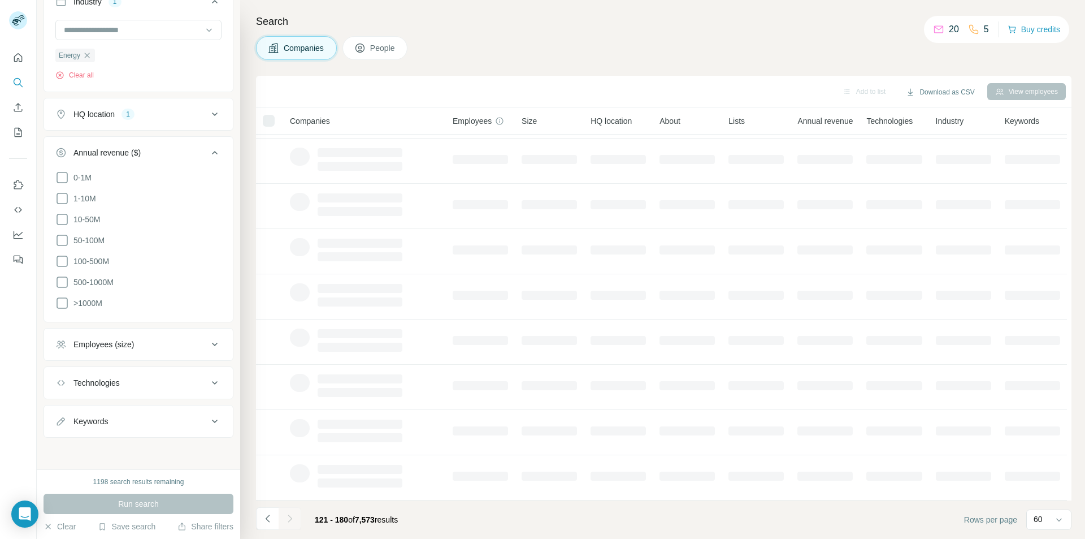
scroll to position [92, 0]
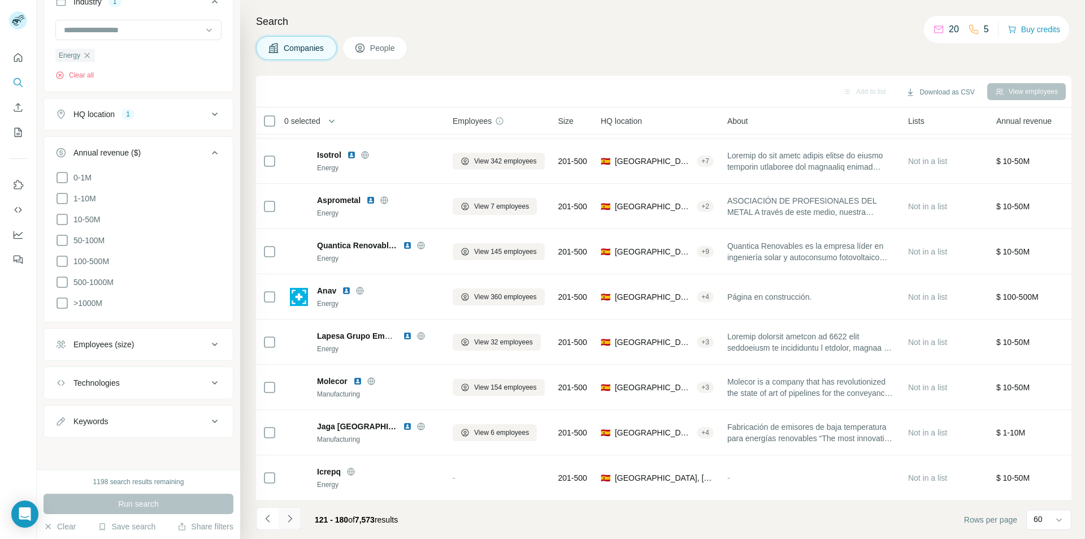
click at [287, 519] on icon "Navigate to next page" at bounding box center [289, 518] width 11 height 11
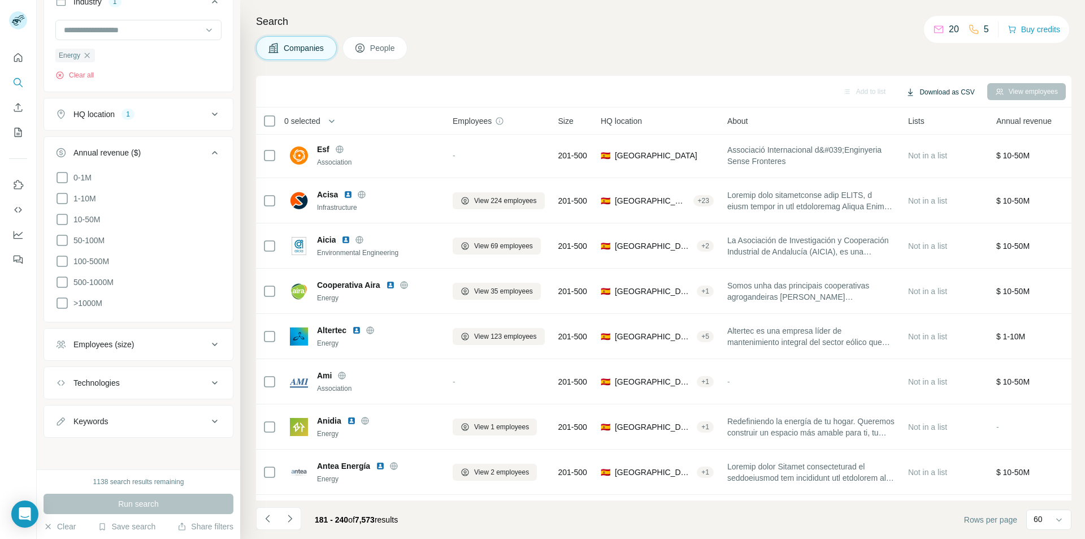
scroll to position [2353, 0]
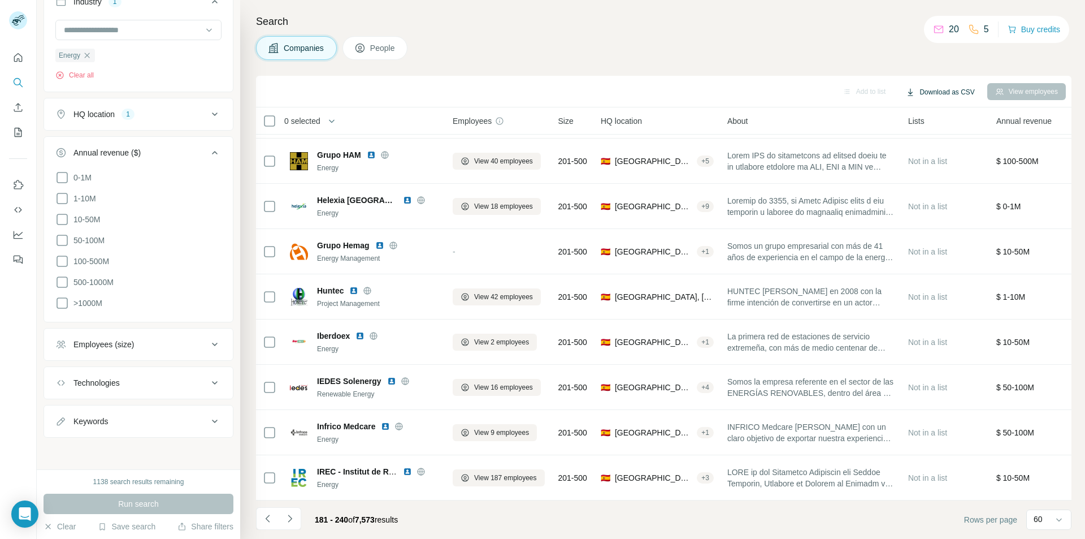
click at [941, 94] on button "Download as CSV" at bounding box center [940, 92] width 84 height 17
click at [64, 218] on icon at bounding box center [62, 220] width 14 height 14
click at [62, 240] on icon at bounding box center [62, 240] width 14 height 14
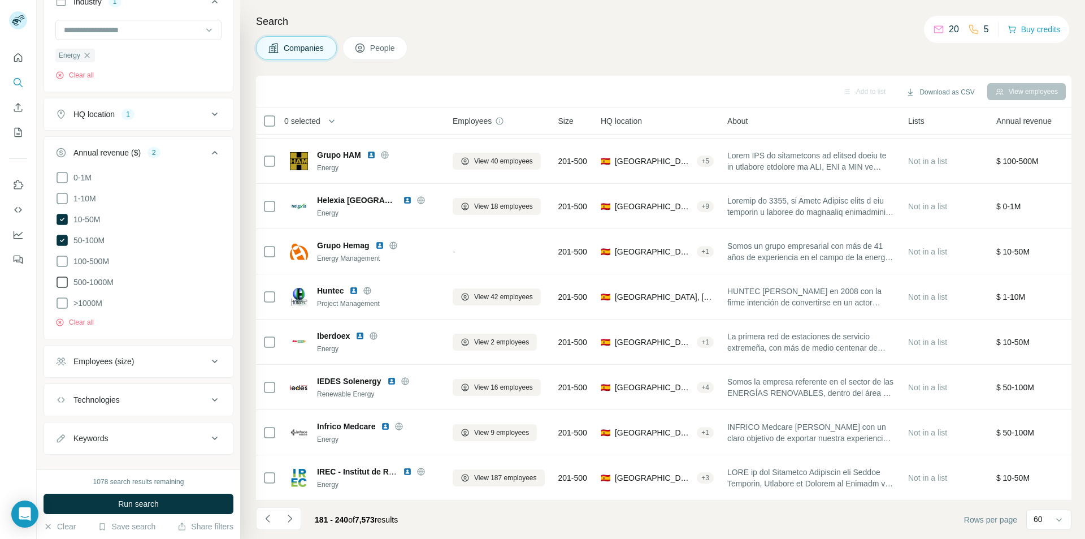
click at [64, 216] on icon at bounding box center [62, 219] width 11 height 11
click at [63, 259] on icon at bounding box center [62, 261] width 14 height 14
drag, startPoint x: 59, startPoint y: 282, endPoint x: 158, endPoint y: 474, distance: 215.4
click at [59, 283] on icon at bounding box center [62, 282] width 14 height 14
click at [63, 307] on icon at bounding box center [62, 303] width 14 height 14
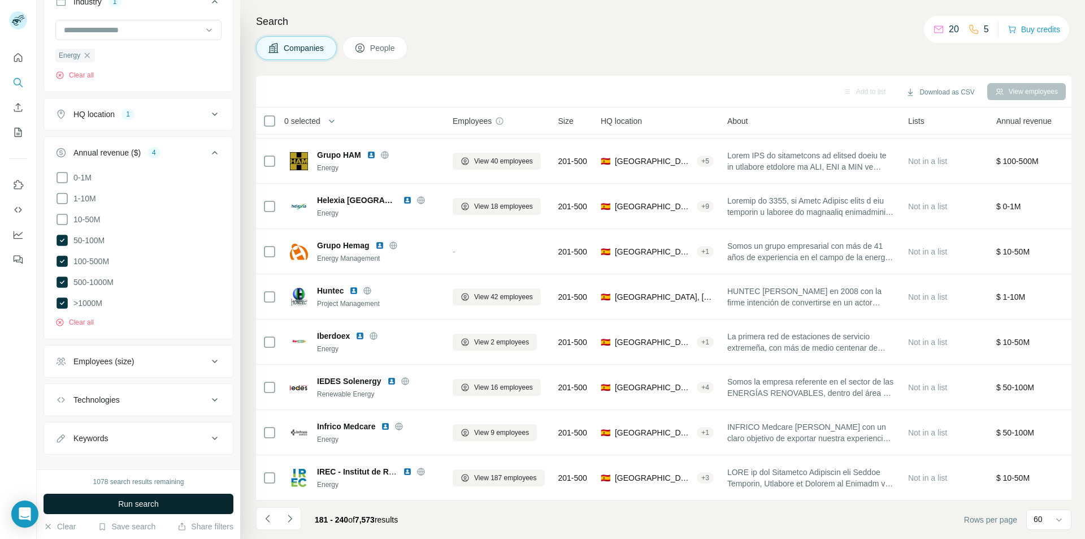
click at [177, 505] on button "Run search" at bounding box center [139, 503] width 190 height 20
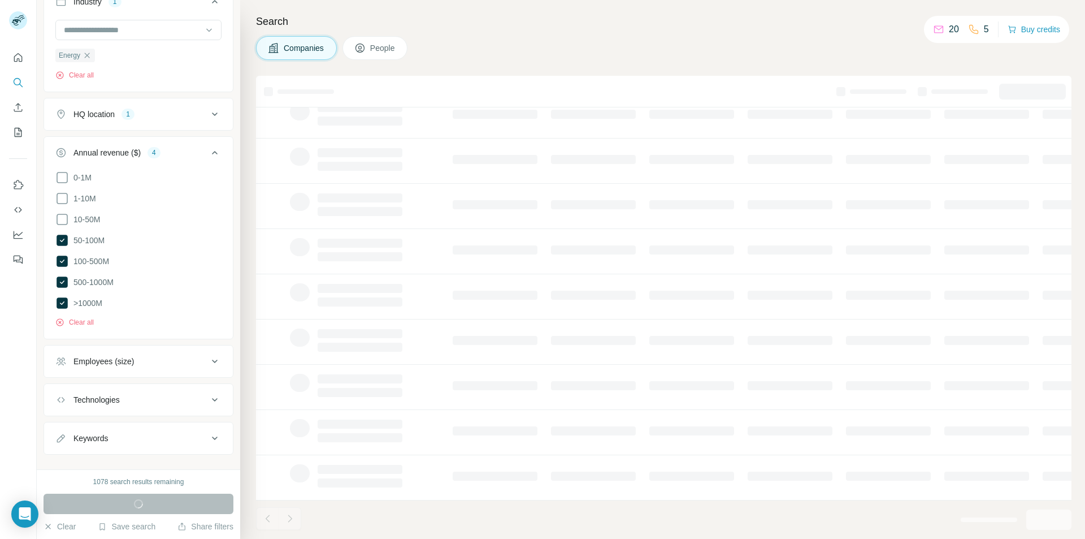
scroll to position [92, 0]
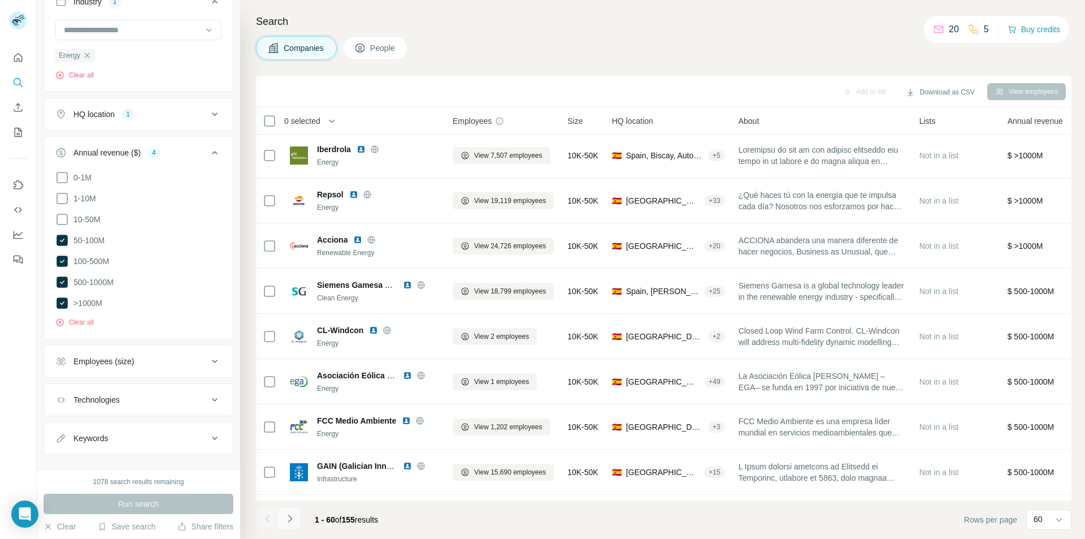
click at [291, 521] on icon "Navigate to next page" at bounding box center [289, 518] width 11 height 11
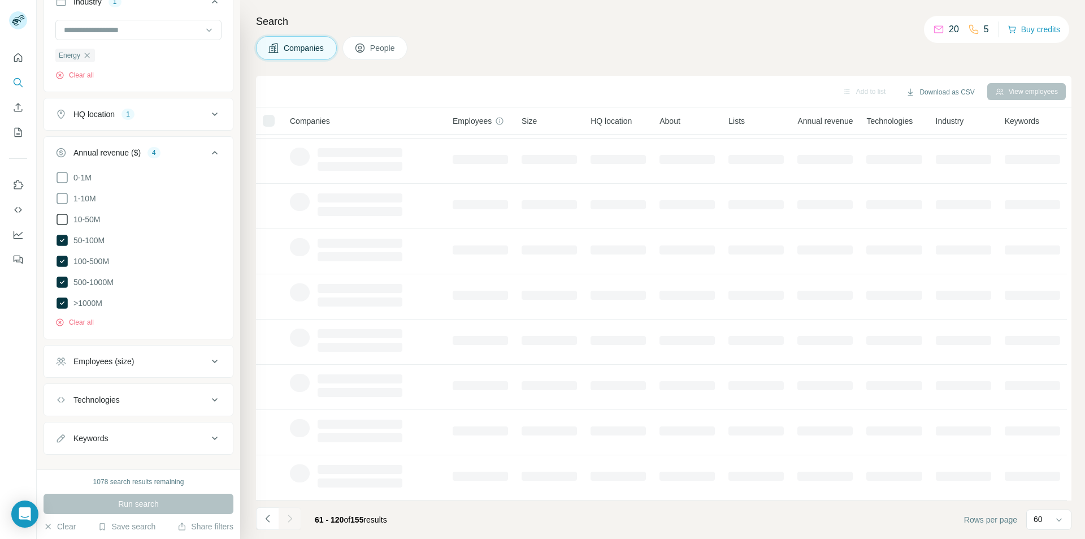
click at [58, 218] on icon at bounding box center [62, 220] width 14 height 14
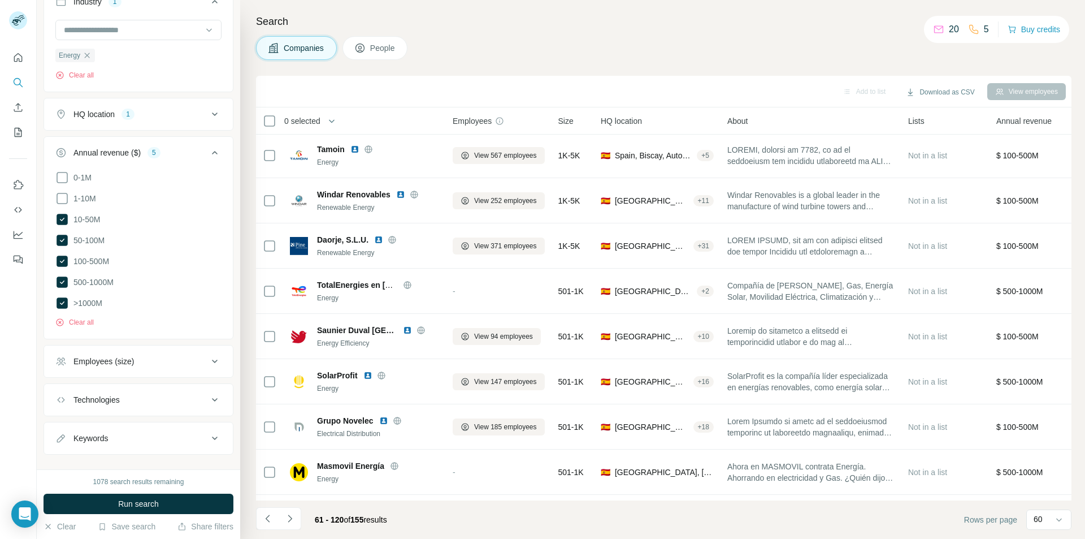
scroll to position [2353, 0]
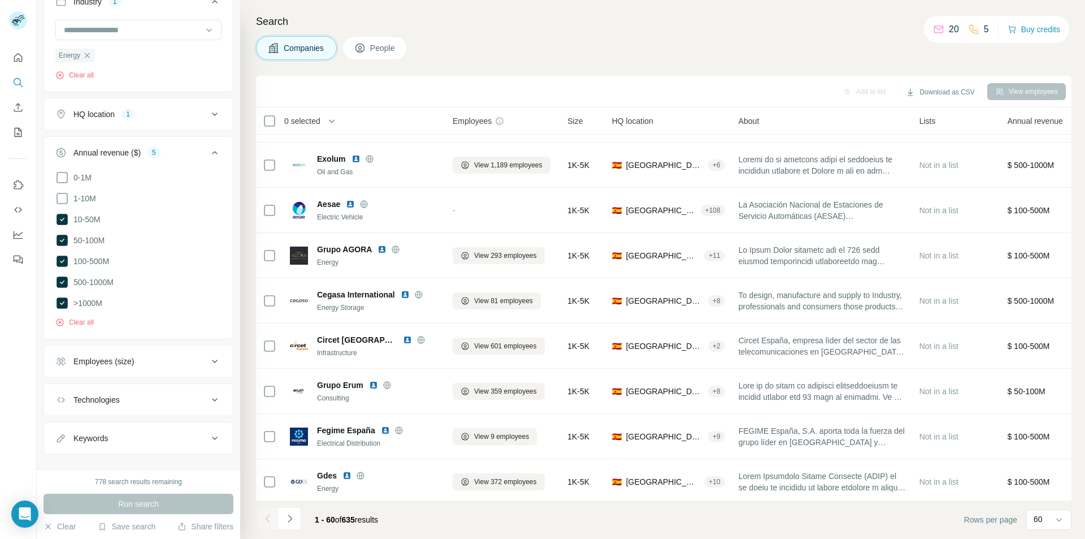
scroll to position [2070, 0]
click at [60, 217] on icon at bounding box center [62, 219] width 11 height 11
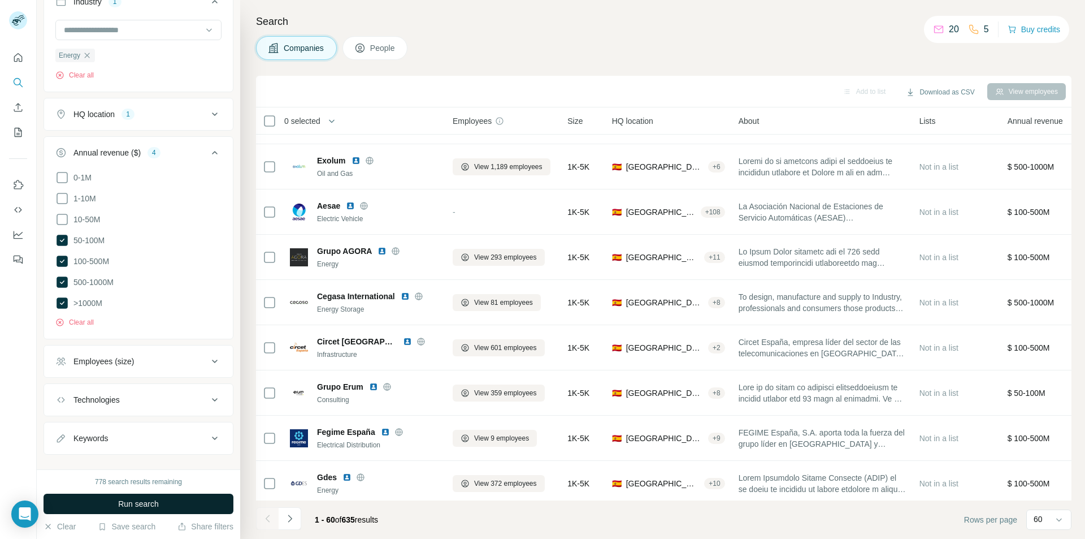
click at [118, 505] on button "Run search" at bounding box center [139, 503] width 190 height 20
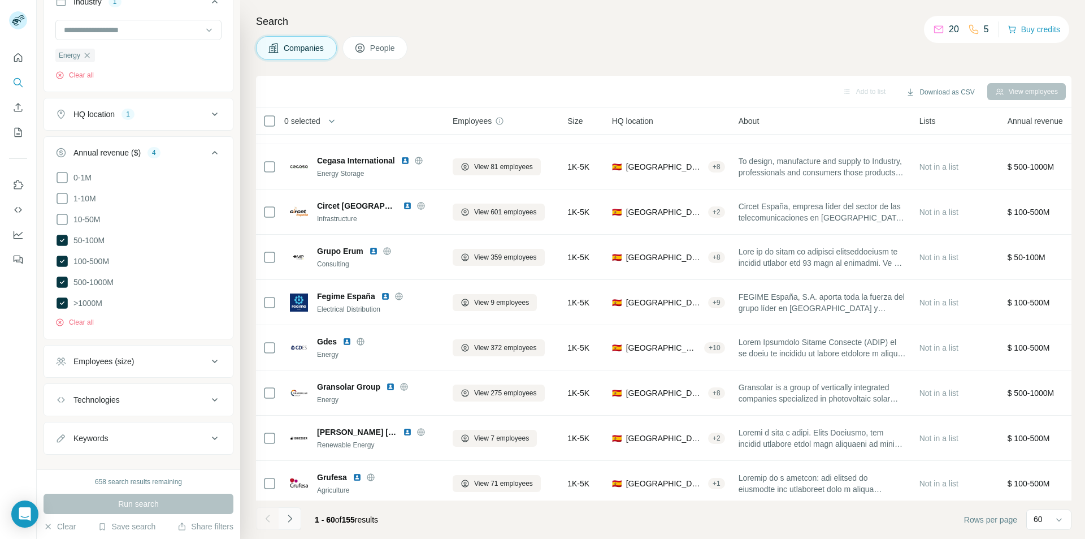
click at [300, 521] on button "Navigate to next page" at bounding box center [290, 518] width 23 height 23
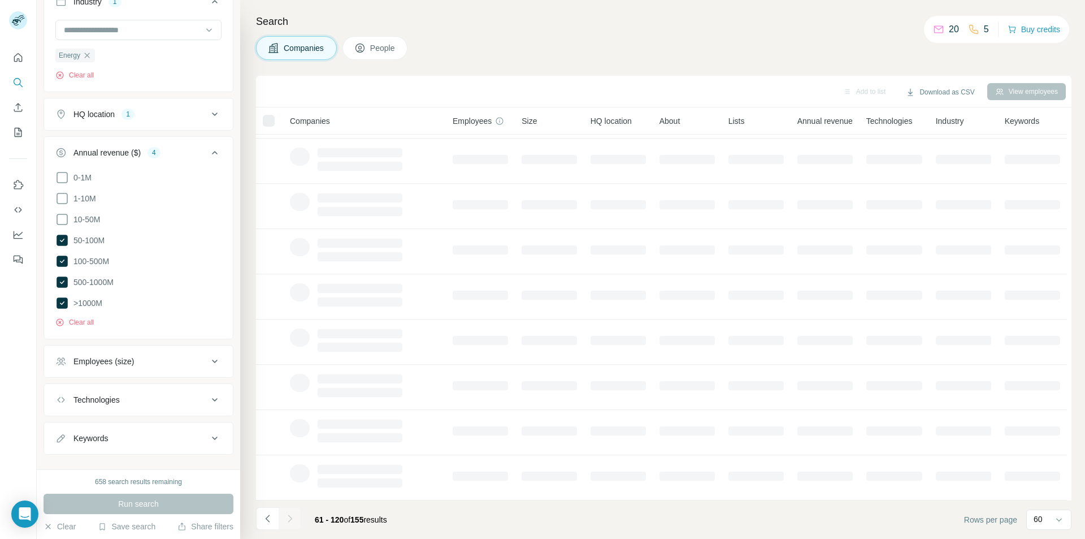
scroll to position [92, 0]
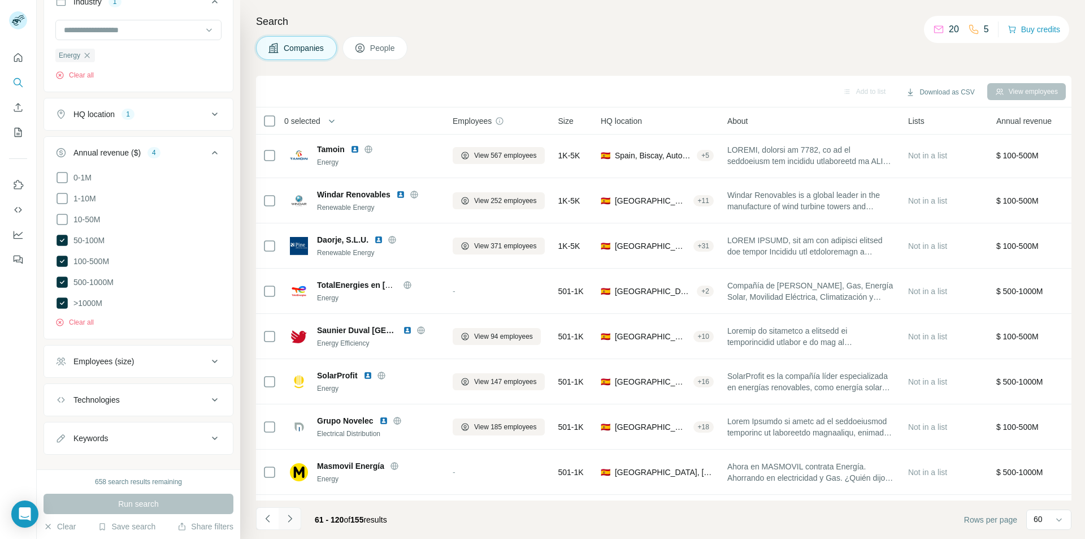
click at [289, 515] on icon "Navigate to next page" at bounding box center [289, 518] width 11 height 11
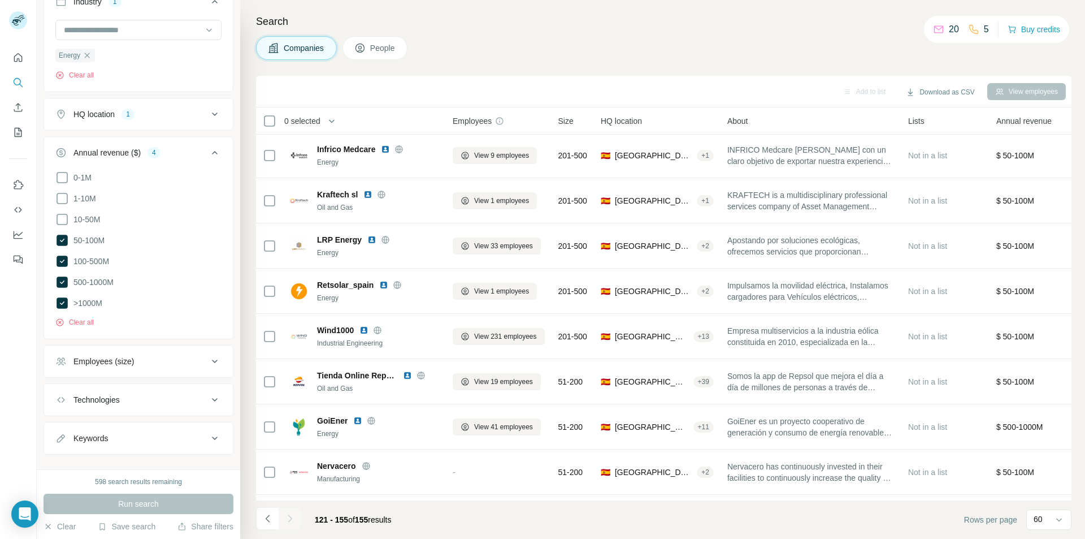
scroll to position [1223, 0]
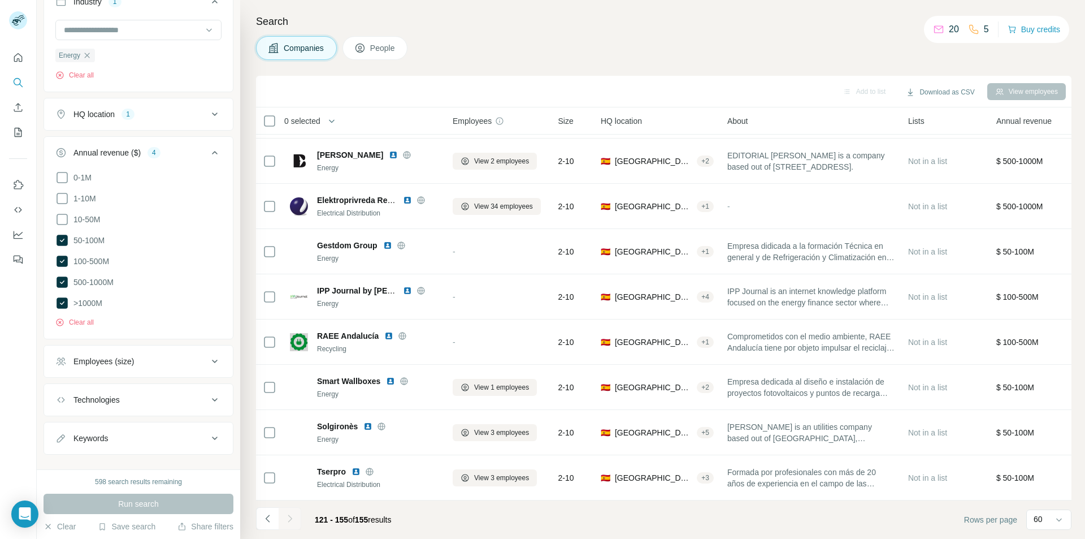
click at [294, 519] on div at bounding box center [290, 518] width 23 height 23
click at [949, 95] on button "Download as CSV" at bounding box center [940, 92] width 84 height 17
click at [949, 135] on div "All viewed companies (155)" at bounding box center [956, 136] width 110 height 20
